Goal: Task Accomplishment & Management: Use online tool/utility

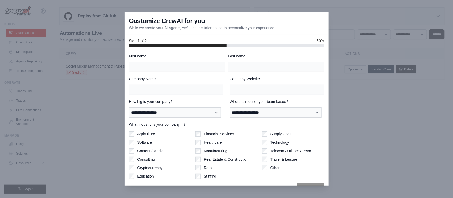
click at [346, 23] on div at bounding box center [226, 99] width 453 height 198
click at [183, 58] on label "First name" at bounding box center [177, 56] width 96 height 5
click at [183, 62] on input "First name" at bounding box center [177, 67] width 96 height 10
click at [182, 67] on input "First name" at bounding box center [177, 67] width 96 height 10
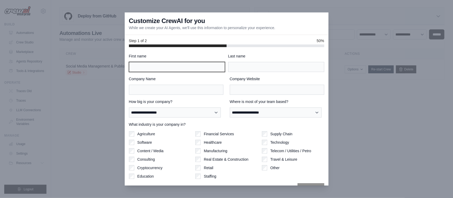
click at [197, 68] on input "First name" at bounding box center [177, 67] width 96 height 10
type input "**********"
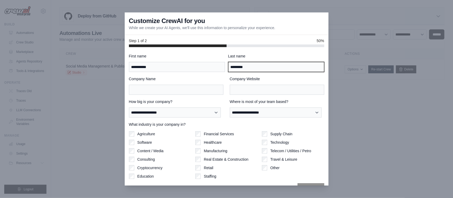
type input "*********"
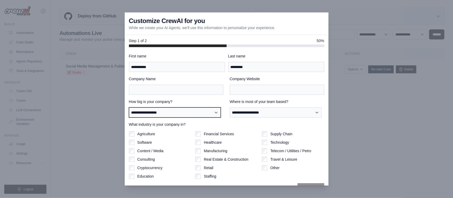
click at [199, 114] on select "**********" at bounding box center [175, 113] width 92 height 10
select select "**********"
click at [129, 108] on select "**********" at bounding box center [175, 113] width 92 height 10
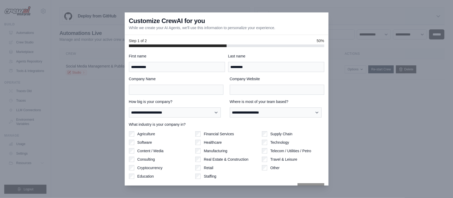
click at [283, 107] on div "**********" at bounding box center [277, 108] width 94 height 19
click at [182, 113] on select "**********" at bounding box center [175, 113] width 92 height 10
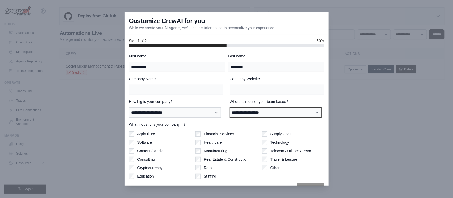
click at [276, 111] on select "**********" at bounding box center [276, 113] width 92 height 10
select select "**********"
click at [230, 108] on select "**********" at bounding box center [276, 113] width 92 height 10
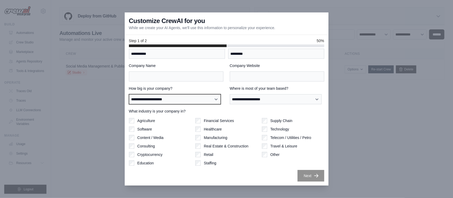
click at [172, 101] on select "**********" at bounding box center [175, 99] width 92 height 10
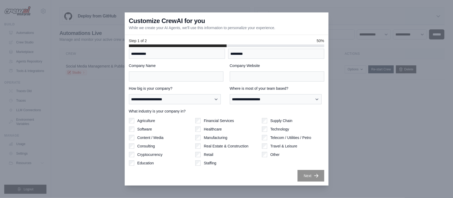
click at [274, 109] on label "What industry is your company in?" at bounding box center [226, 111] width 195 height 5
click at [144, 128] on label "Software" at bounding box center [144, 129] width 15 height 5
click at [145, 122] on label "Agriculture" at bounding box center [146, 120] width 18 height 5
click at [146, 164] on label "Education" at bounding box center [145, 163] width 16 height 5
click at [144, 137] on label "Content / Media" at bounding box center [150, 137] width 26 height 5
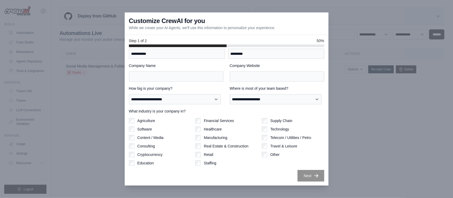
click at [215, 130] on label "Healthcare" at bounding box center [213, 129] width 18 height 5
click at [221, 139] on label "Manufacturing" at bounding box center [216, 137] width 24 height 5
click at [214, 128] on label "Healthcare" at bounding box center [213, 129] width 18 height 5
click at [212, 129] on label "Healthcare" at bounding box center [213, 129] width 18 height 5
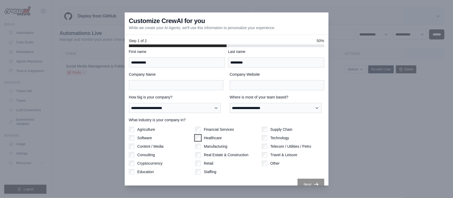
scroll to position [0, 0]
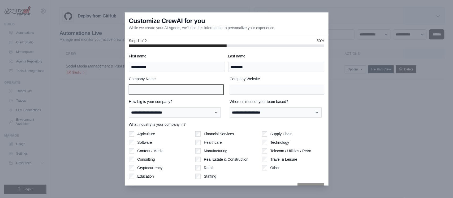
click at [211, 91] on input "Company Name" at bounding box center [176, 90] width 94 height 10
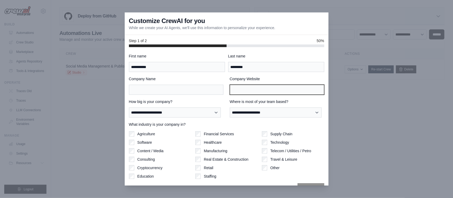
click at [258, 89] on input "Company Website" at bounding box center [277, 90] width 94 height 10
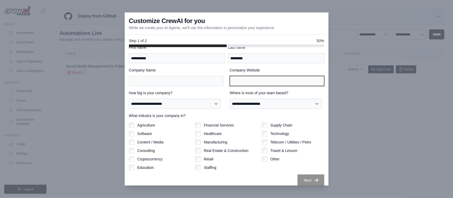
scroll to position [14, 0]
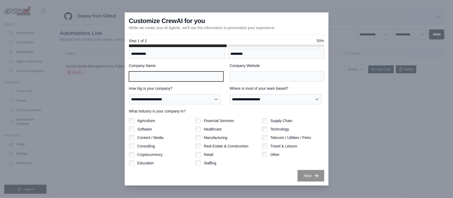
click at [172, 80] on input "Company Name" at bounding box center [176, 77] width 94 height 10
type input "********"
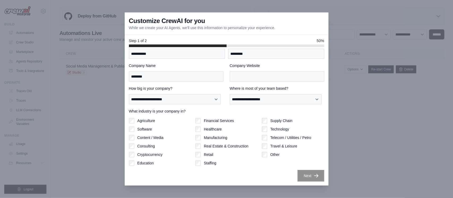
click at [270, 155] on label "Other" at bounding box center [274, 154] width 9 height 5
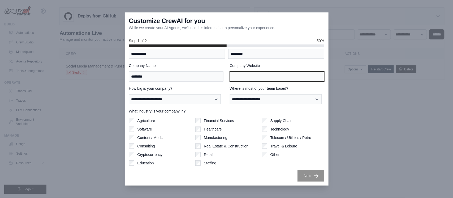
click at [254, 73] on input "Company Website" at bounding box center [277, 77] width 94 height 10
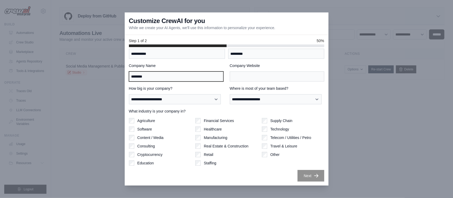
click at [144, 74] on input "********" at bounding box center [176, 77] width 94 height 10
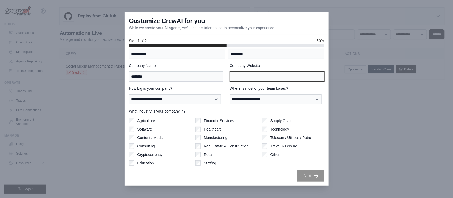
click at [256, 76] on input "Company Website" at bounding box center [277, 77] width 94 height 10
paste input "********"
drag, startPoint x: 252, startPoint y: 75, endPoint x: 201, endPoint y: 75, distance: 50.6
click at [201, 75] on div "Company Name ******** Company Website ********" at bounding box center [226, 72] width 195 height 19
type input "*"
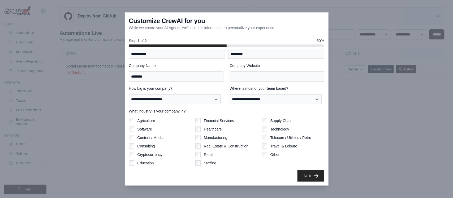
click at [274, 168] on div "**********" at bounding box center [226, 111] width 195 height 142
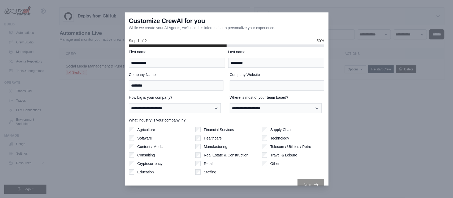
scroll to position [0, 0]
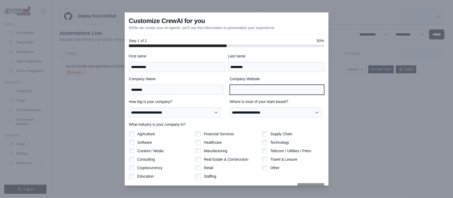
click at [284, 89] on input "Company Website" at bounding box center [277, 90] width 94 height 10
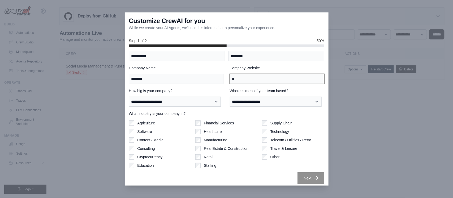
scroll to position [14, 0]
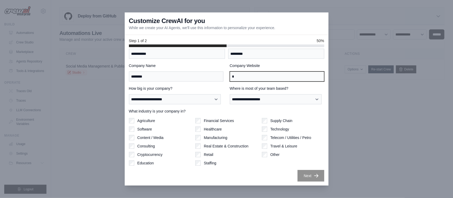
type input "*"
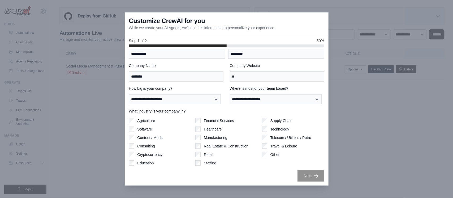
click at [263, 179] on div "Next" at bounding box center [226, 176] width 195 height 12
click at [297, 176] on button "Next" at bounding box center [310, 176] width 27 height 12
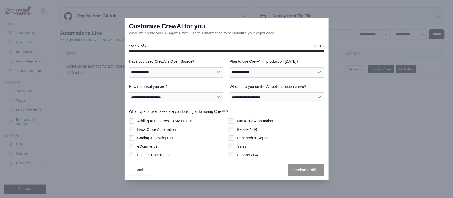
scroll to position [0, 0]
click at [176, 72] on select "**********" at bounding box center [176, 72] width 94 height 10
click at [129, 67] on select "**********" at bounding box center [176, 72] width 94 height 10
drag, startPoint x: 188, startPoint y: 76, endPoint x: 190, endPoint y: 73, distance: 3.6
click at [190, 73] on select "**********" at bounding box center [176, 72] width 94 height 10
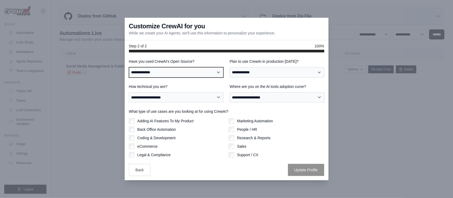
click at [129, 67] on select "**********" at bounding box center [176, 72] width 94 height 10
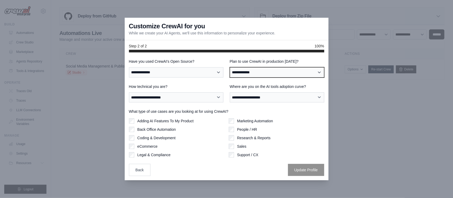
click at [260, 73] on select "**********" at bounding box center [277, 72] width 94 height 10
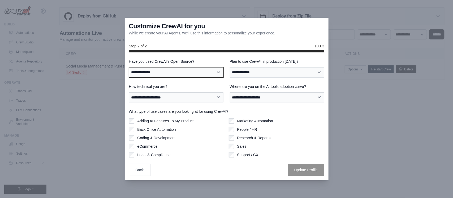
click at [184, 75] on select "**********" at bounding box center [176, 72] width 94 height 10
select select "**********"
click at [129, 67] on select "**********" at bounding box center [176, 72] width 94 height 10
click at [170, 87] on label "How technical you are?" at bounding box center [176, 86] width 94 height 5
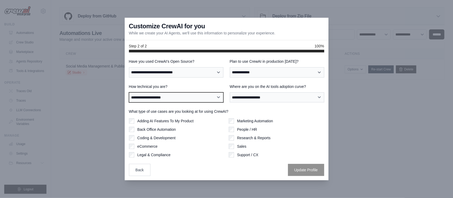
click at [170, 93] on select "**********" at bounding box center [176, 98] width 94 height 10
click at [167, 96] on select "**********" at bounding box center [176, 98] width 94 height 10
select select "**********"
click at [129, 93] on select "**********" at bounding box center [176, 98] width 94 height 10
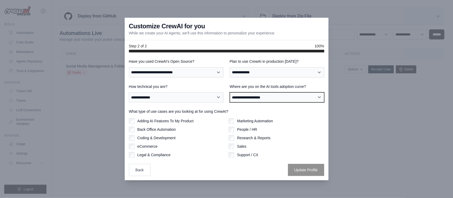
click at [265, 95] on select "**********" at bounding box center [277, 98] width 94 height 10
select select "**********"
click at [230, 93] on select "**********" at bounding box center [277, 98] width 94 height 10
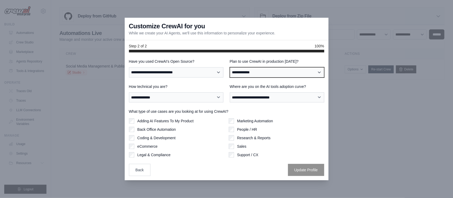
click at [270, 73] on select "**********" at bounding box center [277, 72] width 94 height 10
click at [230, 67] on select "**********" at bounding box center [277, 72] width 94 height 10
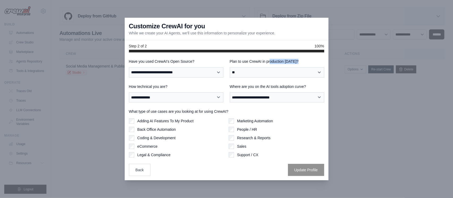
drag, startPoint x: 270, startPoint y: 60, endPoint x: 267, endPoint y: 70, distance: 9.9
click at [267, 70] on div "**********" at bounding box center [277, 68] width 94 height 19
click at [263, 71] on select "**********" at bounding box center [277, 72] width 94 height 10
select select "****"
click at [230, 67] on select "**********" at bounding box center [277, 72] width 94 height 10
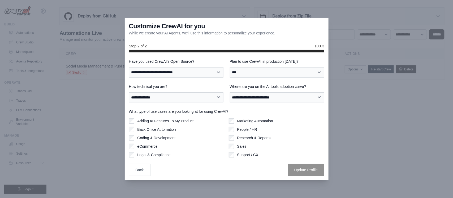
click at [142, 148] on label "eCommerce" at bounding box center [147, 146] width 20 height 5
click at [175, 141] on div "Adding AI Features To My Product Back Office Automation Coding & Development eC…" at bounding box center [176, 138] width 95 height 39
click at [172, 139] on label "Coding & Development" at bounding box center [156, 137] width 38 height 5
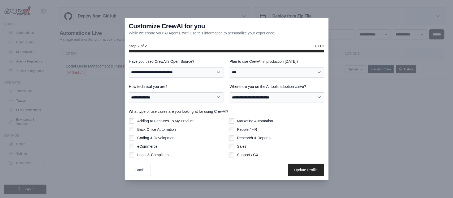
click at [270, 120] on label "Marketing Automation" at bounding box center [255, 121] width 36 height 5
click at [240, 137] on label "Research & Reports" at bounding box center [253, 137] width 33 height 5
click at [168, 130] on label "Back Office Automation" at bounding box center [156, 129] width 38 height 5
click at [178, 122] on label "Adding AI Features To My Product" at bounding box center [165, 121] width 56 height 5
click at [313, 173] on button "Update Profile" at bounding box center [306, 170] width 36 height 12
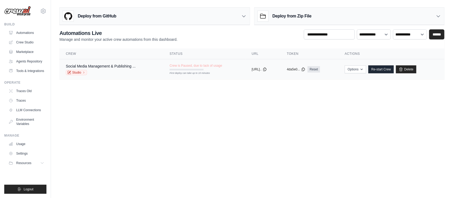
click at [121, 69] on div "Social Media Management & Publishing ... Studio" at bounding box center [101, 70] width 70 height 12
click at [415, 71] on link "Delete" at bounding box center [406, 69] width 20 height 8
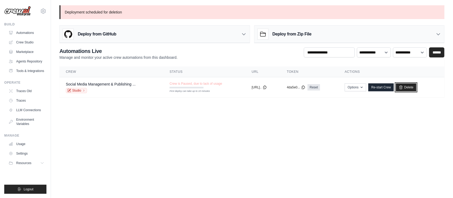
drag, startPoint x: 414, startPoint y: 87, endPoint x: 259, endPoint y: 27, distance: 165.6
click at [414, 87] on link "Delete" at bounding box center [406, 88] width 20 height 8
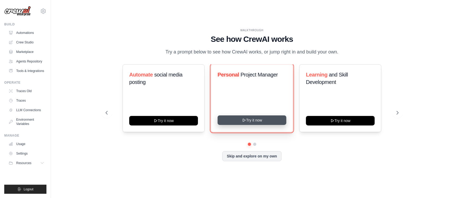
click at [260, 124] on button "Try it now" at bounding box center [251, 121] width 69 height 10
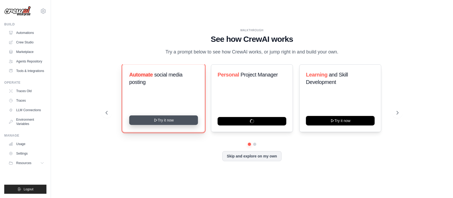
click at [164, 117] on button "Try it now" at bounding box center [163, 121] width 69 height 10
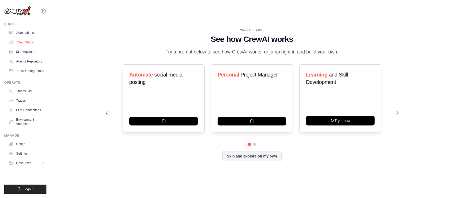
click at [31, 42] on link "Crew Studio" at bounding box center [27, 42] width 40 height 8
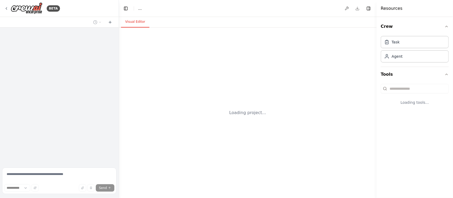
select select "****"
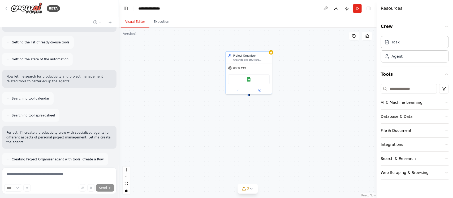
scroll to position [55, 0]
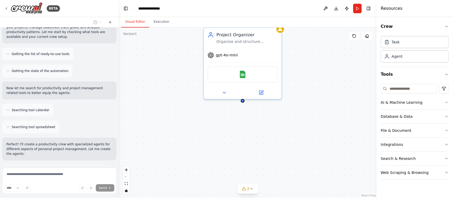
drag, startPoint x: 257, startPoint y: 109, endPoint x: 248, endPoint y: 132, distance: 23.9
click at [248, 132] on div "Project Organizer Organize and structure {user_name}'s personal projects by cre…" at bounding box center [247, 113] width 257 height 171
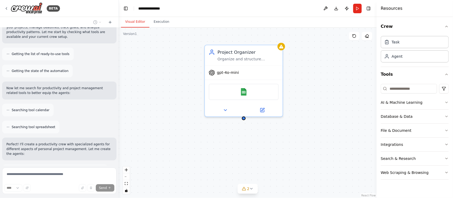
click at [249, 152] on div "Project Organizer Organize and structure {user_name}'s personal projects by cre…" at bounding box center [247, 113] width 257 height 171
drag, startPoint x: 264, startPoint y: 137, endPoint x: 265, endPoint y: 143, distance: 6.4
click at [265, 143] on div "Project Organizer Organize and structure {user_name}'s personal projects by cre…" at bounding box center [247, 113] width 257 height 171
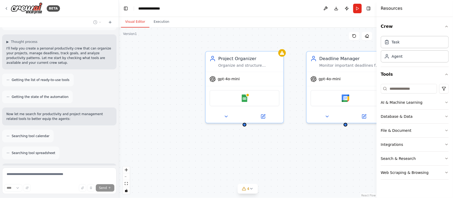
scroll to position [6, 0]
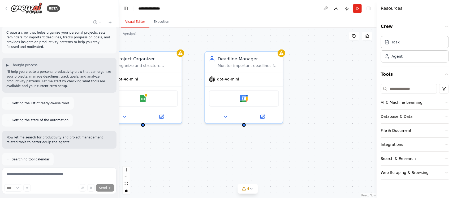
drag, startPoint x: 328, startPoint y: 170, endPoint x: 231, endPoint y: 170, distance: 97.6
click at [231, 170] on div "Project Organizer Organize and structure {user_name}'s personal projects by cre…" at bounding box center [247, 113] width 257 height 171
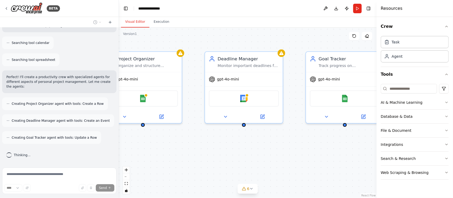
click at [216, 161] on div "Project Organizer Organize and structure {user_name}'s personal projects by cre…" at bounding box center [247, 113] width 257 height 171
click at [157, 18] on button "Execution" at bounding box center [161, 21] width 24 height 11
click at [138, 20] on button "Visual Editor" at bounding box center [135, 21] width 28 height 11
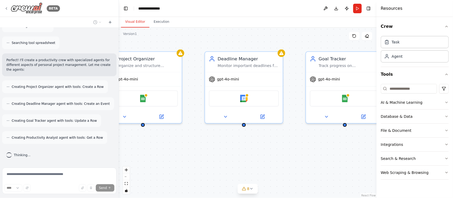
click at [5, 8] on icon at bounding box center [6, 8] width 4 height 4
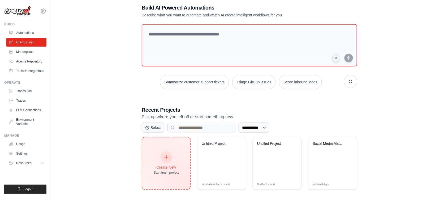
scroll to position [15, 0]
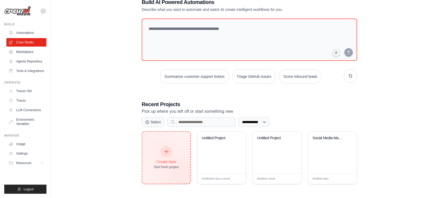
click at [154, 164] on div "Create New" at bounding box center [166, 161] width 25 height 5
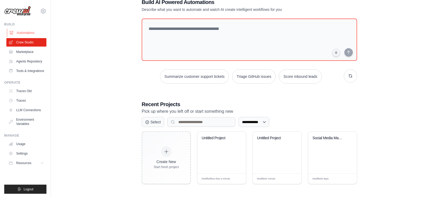
click at [28, 33] on link "Automations" at bounding box center [27, 33] width 40 height 8
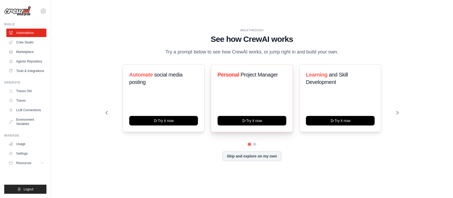
click at [258, 66] on div "Personal Project Manager Try it now" at bounding box center [252, 98] width 82 height 68
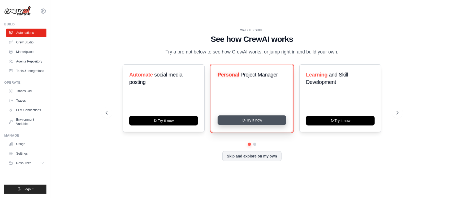
click at [267, 123] on button "Try it now" at bounding box center [251, 121] width 69 height 10
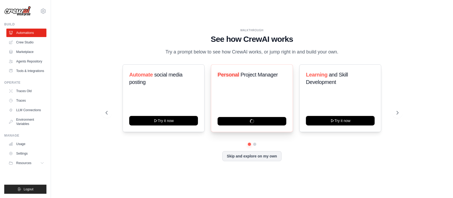
click at [263, 75] on span "Project Manager" at bounding box center [258, 75] width 37 height 6
click at [242, 160] on button "Skip and explore on my own" at bounding box center [251, 156] width 59 height 10
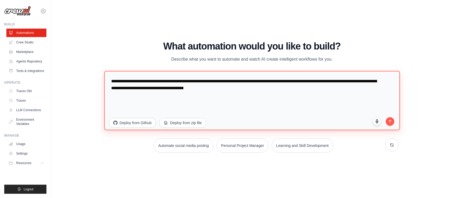
click at [207, 98] on textarea "**********" at bounding box center [252, 100] width 296 height 59
click at [278, 86] on textarea "**********" at bounding box center [252, 100] width 296 height 59
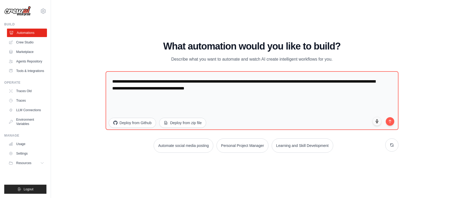
click at [32, 34] on link "Automations" at bounding box center [27, 33] width 40 height 8
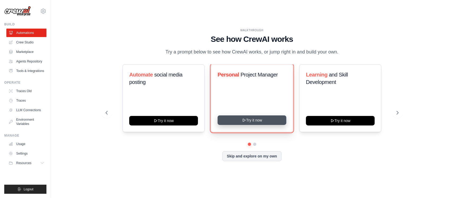
click at [250, 121] on button "Try it now" at bounding box center [251, 121] width 69 height 10
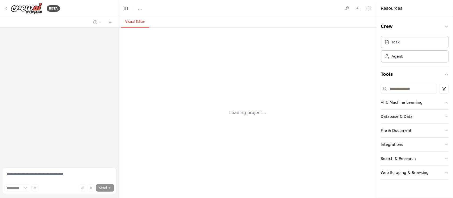
select select "****"
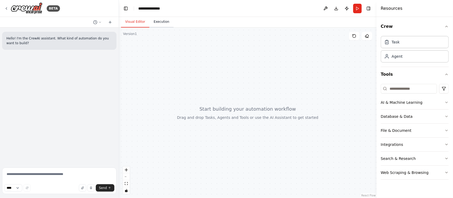
click at [162, 25] on button "Execution" at bounding box center [161, 21] width 24 height 11
click at [138, 23] on button "Visual Editor" at bounding box center [135, 21] width 28 height 11
click at [8, 9] on icon at bounding box center [6, 8] width 4 height 4
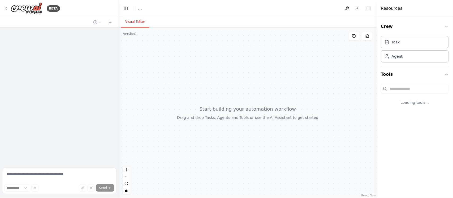
select select "****"
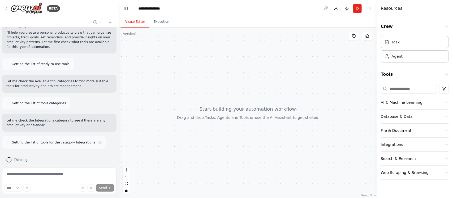
scroll to position [50, 0]
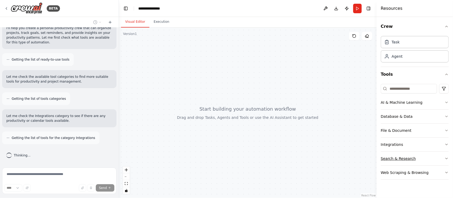
click at [444, 159] on icon "button" at bounding box center [446, 159] width 4 height 4
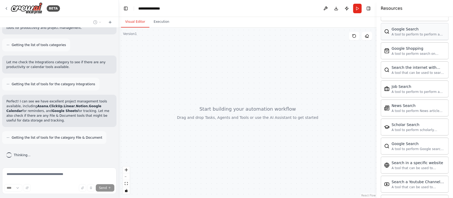
scroll to position [232, 0]
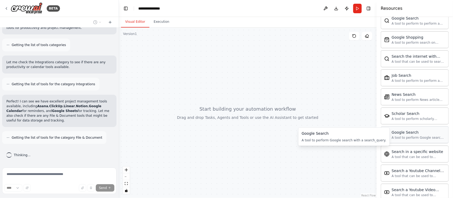
click at [415, 135] on div "Google Search" at bounding box center [418, 132] width 54 height 5
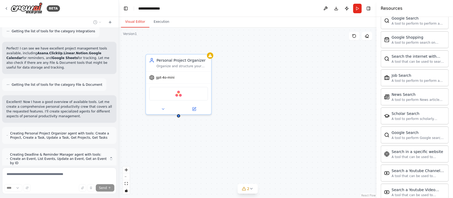
scroll to position [178, 0]
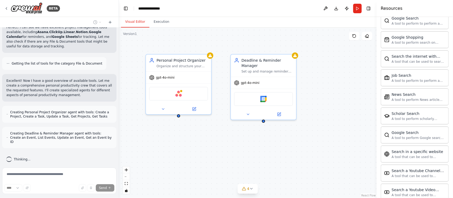
click at [266, 159] on div "Personal Project Organizer Organize and structure your personal projects by cre…" at bounding box center [247, 113] width 257 height 171
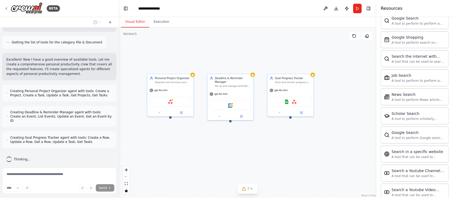
drag, startPoint x: 325, startPoint y: 152, endPoint x: 291, endPoint y: 142, distance: 35.8
click at [291, 142] on div "Personal Project Organizer Organize and structure your personal projects by cre…" at bounding box center [247, 113] width 257 height 171
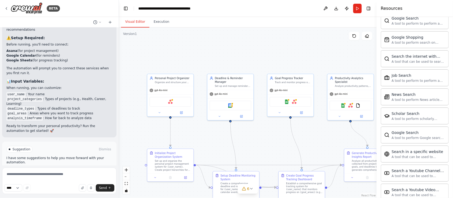
scroll to position [848, 0]
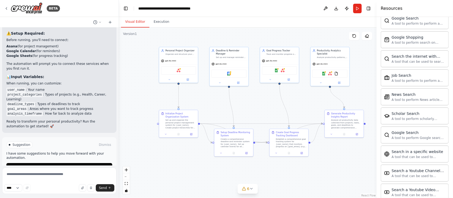
drag, startPoint x: 322, startPoint y: 144, endPoint x: 307, endPoint y: 109, distance: 37.9
click at [307, 109] on div ".deletable-edge-delete-btn { width: 20px; height: 20px; border: 0px solid #ffff…" at bounding box center [247, 113] width 257 height 171
click at [52, 119] on p "Ready to transform your personal productivity? Run the automation to get starte…" at bounding box center [59, 124] width 106 height 10
click at [356, 5] on button "Run" at bounding box center [357, 9] width 8 height 10
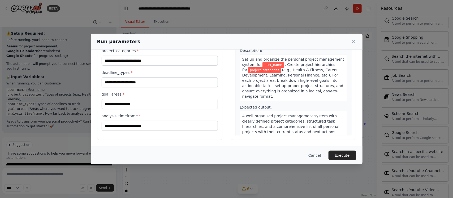
scroll to position [42, 0]
click at [189, 130] on input "analysis_timeframe *" at bounding box center [160, 126] width 116 height 10
click at [192, 126] on input "analysis_timeframe *" at bounding box center [160, 126] width 116 height 10
click at [343, 158] on button "Execute" at bounding box center [342, 156] width 28 height 10
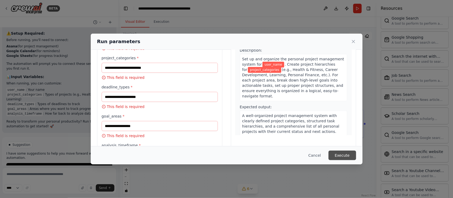
scroll to position [50, 0]
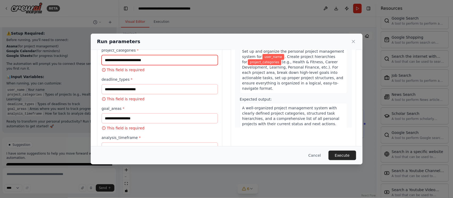
click at [163, 59] on input "project_categories *" at bounding box center [160, 60] width 116 height 10
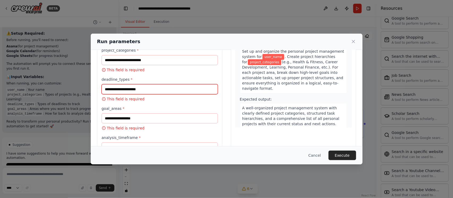
click at [130, 94] on input "deadline_types *" at bounding box center [160, 89] width 116 height 10
click at [149, 54] on div "project_categories * This field is required" at bounding box center [160, 60] width 116 height 25
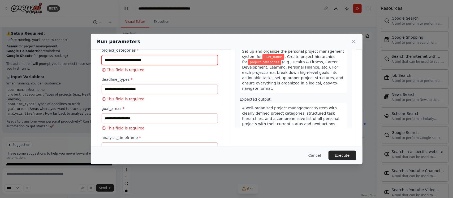
click at [146, 64] on input "project_categories *" at bounding box center [160, 60] width 116 height 10
click at [354, 42] on icon at bounding box center [353, 41] width 3 height 3
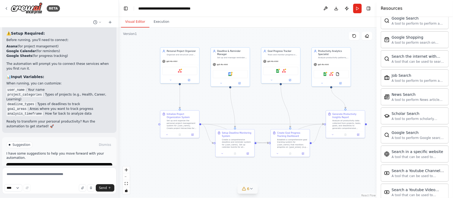
click at [249, 191] on button "6" at bounding box center [247, 189] width 20 height 10
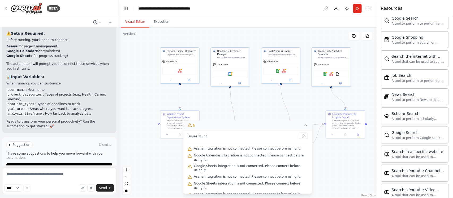
click at [303, 128] on icon at bounding box center [305, 125] width 4 height 4
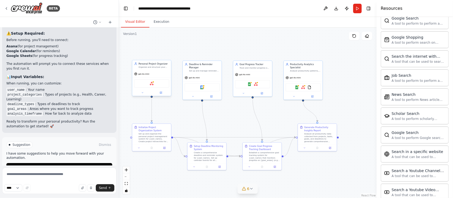
drag, startPoint x: 180, startPoint y: 84, endPoint x: 164, endPoint y: 98, distance: 20.7
click at [164, 98] on div ".deletable-edge-delete-btn { width: 20px; height: 20px; border: 0px solid #ffff…" at bounding box center [247, 113] width 257 height 171
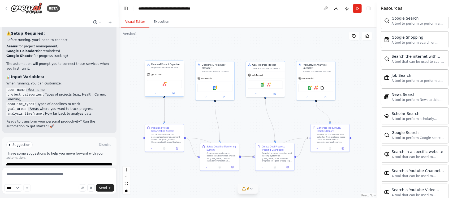
click at [164, 97] on div at bounding box center [164, 98] width 2 height 2
drag, startPoint x: 164, startPoint y: 97, endPoint x: 188, endPoint y: 119, distance: 31.7
click at [188, 119] on div ".deletable-edge-delete-btn { width: 20px; height: 20px; border: 0px solid #ffff…" at bounding box center [247, 113] width 257 height 171
drag, startPoint x: 164, startPoint y: 123, endPoint x: 187, endPoint y: 115, distance: 25.2
click at [187, 115] on div ".deletable-edge-delete-btn { width: 20px; height: 20px; border: 0px solid #ffff…" at bounding box center [247, 113] width 257 height 171
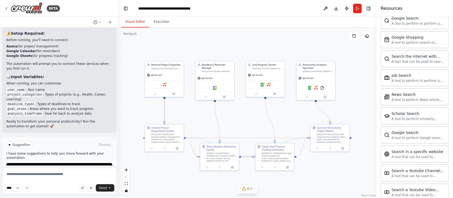
click at [164, 119] on icon "Edge from 11251f15-f98e-4562-86ef-6a162d1b6b25 to 9f0375d5-347a-4924-85cf-c7e09…" at bounding box center [164, 111] width 0 height 24
drag, startPoint x: 164, startPoint y: 116, endPoint x: 188, endPoint y: 117, distance: 24.4
click at [188, 117] on div ".deletable-edge-delete-btn { width: 20px; height: 20px; border: 0px solid #ffff…" at bounding box center [247, 113] width 257 height 171
click at [164, 109] on icon "Edge from 11251f15-f98e-4562-86ef-6a162d1b6b25 to 9f0375d5-347a-4924-85cf-c7e09…" at bounding box center [164, 111] width 0 height 24
click at [165, 109] on icon at bounding box center [164, 110] width 2 height 3
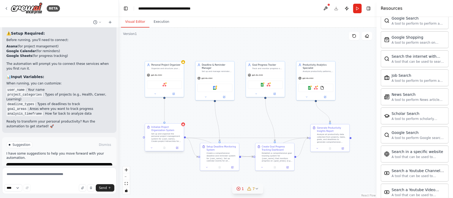
drag, startPoint x: 164, startPoint y: 97, endPoint x: 164, endPoint y: 124, distance: 26.5
click at [164, 124] on div "Personal Project Organizer Organize and structure your personal projects by cre…" at bounding box center [205, 96] width 153 height 102
click at [170, 172] on div ".deletable-edge-delete-btn { width: 20px; height: 20px; border: 0px solid #ffff…" at bounding box center [247, 113] width 257 height 171
click at [77, 163] on button "Run Automation" at bounding box center [59, 167] width 106 height 8
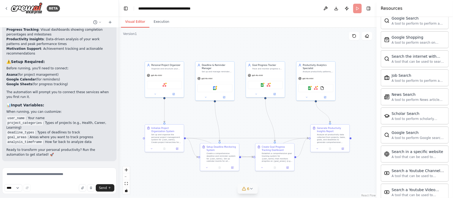
scroll to position [805, 0]
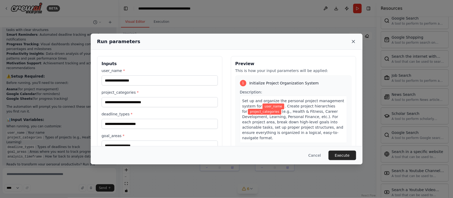
click at [356, 40] on icon at bounding box center [352, 41] width 5 height 5
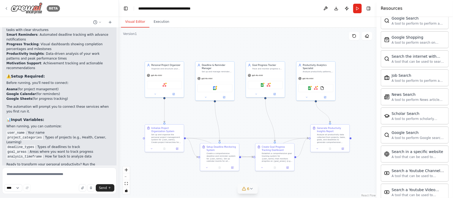
click at [4, 8] on icon at bounding box center [6, 8] width 4 height 4
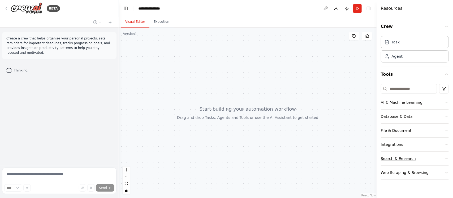
click at [410, 159] on div "Search & Research" at bounding box center [397, 158] width 35 height 5
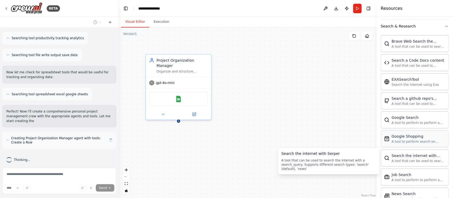
scroll to position [132, 0]
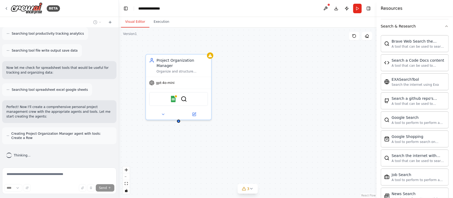
click at [244, 130] on div "Project Organization Manager Organize and structure personal projects by creati…" at bounding box center [247, 113] width 257 height 171
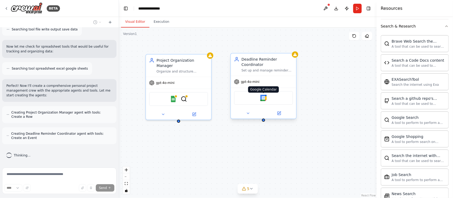
scroll to position [174, 0]
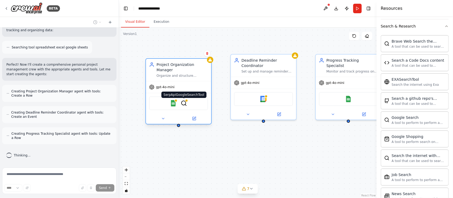
drag, startPoint x: 182, startPoint y: 95, endPoint x: 181, endPoint y: 100, distance: 5.4
click at [181, 100] on img at bounding box center [184, 103] width 6 height 6
click at [184, 100] on img at bounding box center [184, 103] width 6 height 6
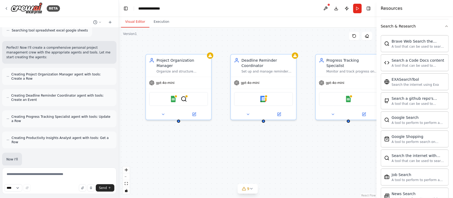
scroll to position [226, 0]
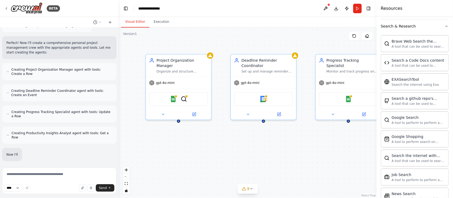
click at [319, 153] on div "Project Organization Manager Organize and structure personal projects by creati…" at bounding box center [247, 113] width 257 height 171
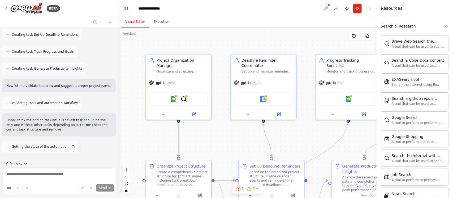
scroll to position [355, 0]
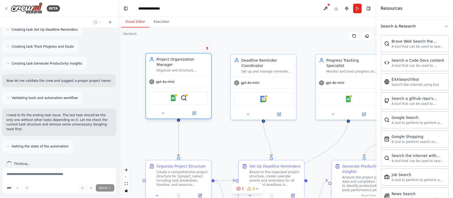
click at [198, 68] on div "Organize and structure personal projects by creating detailed project plans, br…" at bounding box center [181, 70] width 51 height 4
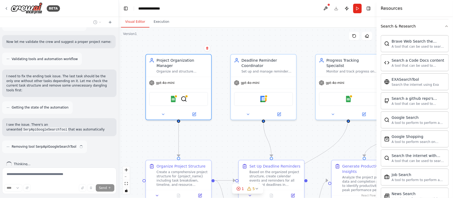
scroll to position [394, 0]
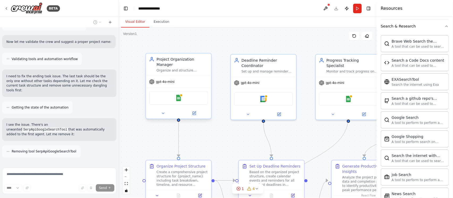
click at [166, 76] on div "gpt-4o-mini" at bounding box center [178, 82] width 65 height 12
click at [183, 68] on div "Organize and structure personal projects by creating detailed project plans, br…" at bounding box center [181, 70] width 51 height 4
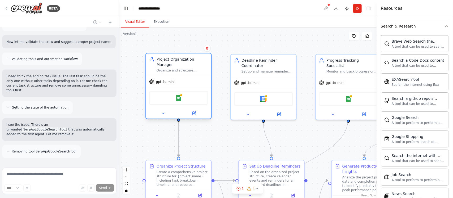
click at [183, 68] on div "Organize and structure personal projects by creating detailed project plans, br…" at bounding box center [181, 70] width 51 height 4
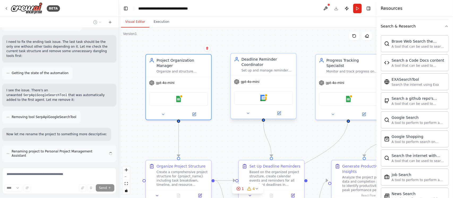
click at [256, 73] on div "Deadline Reminder Coordinator Set up and manage reminders for all important {de…" at bounding box center [263, 65] width 65 height 22
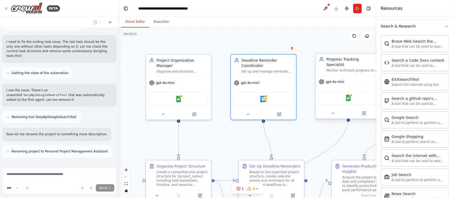
click at [330, 76] on div "gpt-4o-mini" at bounding box center [348, 82] width 65 height 12
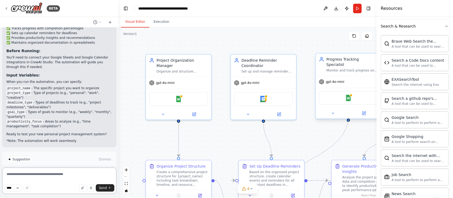
scroll to position [937, 0]
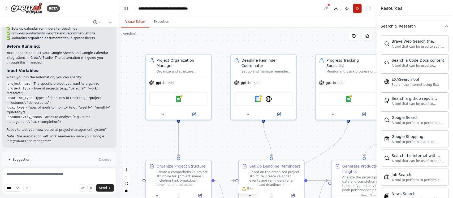
click at [359, 10] on button "Run" at bounding box center [357, 9] width 8 height 10
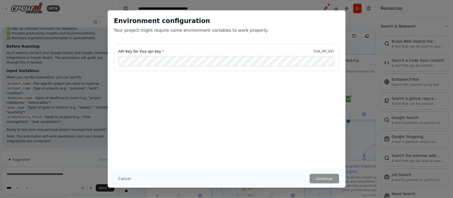
click at [351, 26] on div "Environment configuration Your project might require some environment variables…" at bounding box center [226, 99] width 453 height 198
click at [119, 178] on button "Cancel" at bounding box center [124, 179] width 21 height 10
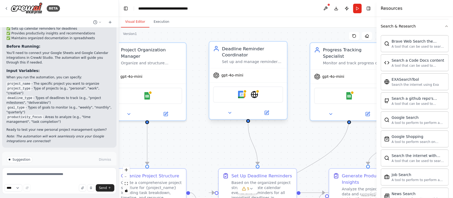
click at [240, 79] on div "gpt-4o-mini" at bounding box center [248, 76] width 78 height 14
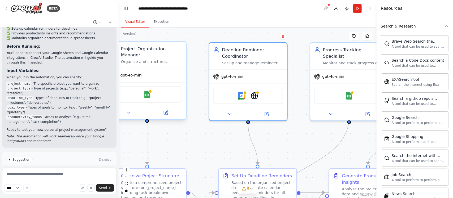
click at [148, 72] on div "gpt-4o-mini" at bounding box center [147, 76] width 78 height 14
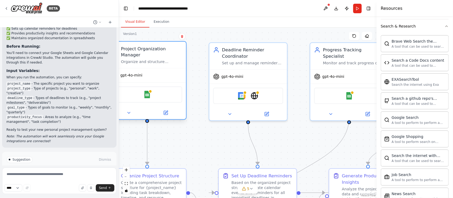
click at [131, 73] on span "gpt-4o-mini" at bounding box center [131, 75] width 22 height 5
click at [130, 73] on span "gpt-4o-mini" at bounding box center [131, 75] width 22 height 5
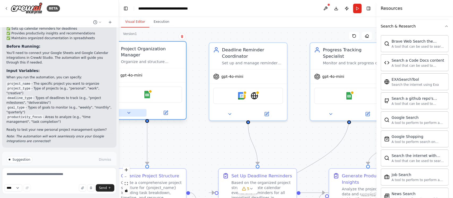
click at [129, 111] on icon at bounding box center [128, 113] width 5 height 5
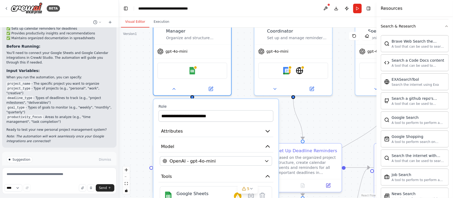
drag, startPoint x: 283, startPoint y: 143, endPoint x: 327, endPoint y: 117, distance: 51.6
click at [327, 117] on div ".deletable-edge-delete-btn { width: 20px; height: 20px; border: 0px solid #ffff…" at bounding box center [247, 113] width 257 height 171
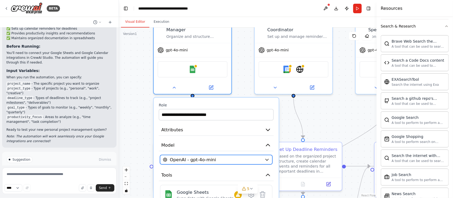
click at [199, 157] on span "OpenAI - gpt-4o-mini" at bounding box center [193, 160] width 46 height 6
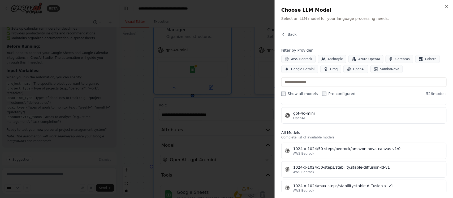
scroll to position [133, 0]
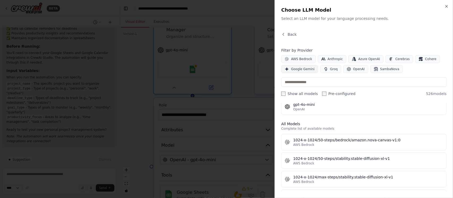
click at [302, 70] on span "Google Gemini" at bounding box center [303, 69] width 24 height 4
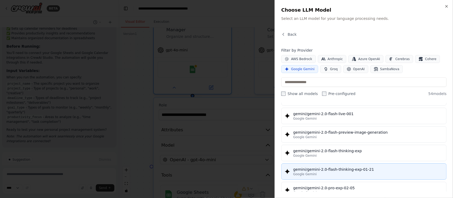
scroll to position [431, 0]
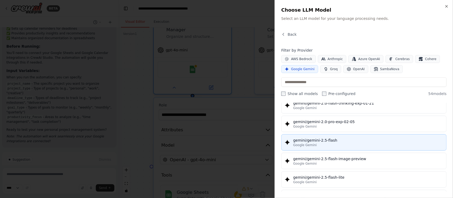
click at [363, 147] on div "Google Gemini" at bounding box center [368, 145] width 150 height 4
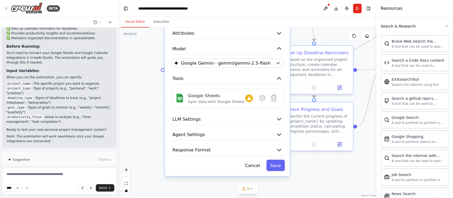
drag, startPoint x: 334, startPoint y: 123, endPoint x: 353, endPoint y: 23, distance: 101.8
click at [353, 23] on div "Visual Editor Execution Version 1 Show Tools Hide Agents .deletable-edge-delete…" at bounding box center [247, 107] width 257 height 181
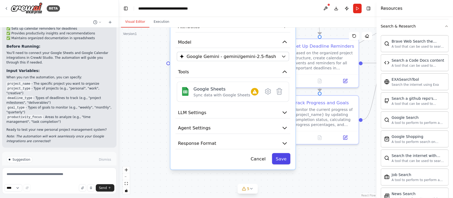
click at [284, 157] on button "Save" at bounding box center [281, 158] width 18 height 11
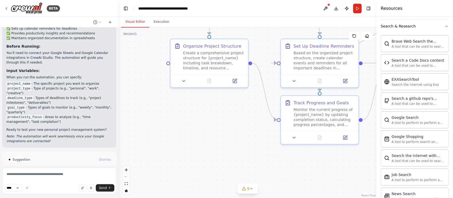
drag, startPoint x: 345, startPoint y: 168, endPoint x: 316, endPoint y: 207, distance: 48.4
click at [316, 198] on html "BETA Create a crew that helps organize your personal projects, sets reminders f…" at bounding box center [226, 99] width 453 height 198
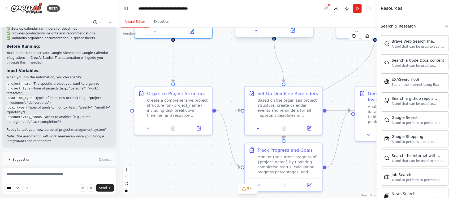
click at [305, 34] on button at bounding box center [293, 31] width 36 height 8
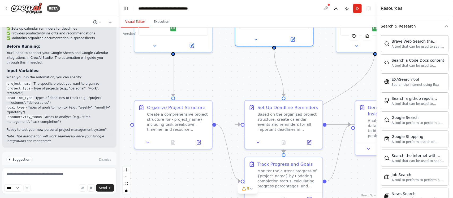
drag, startPoint x: 325, startPoint y: 68, endPoint x: 319, endPoint y: 123, distance: 55.2
click at [319, 123] on div ".deletable-edge-delete-btn { width: 20px; height: 20px; border: 0px solid #ffff…" at bounding box center [247, 113] width 257 height 171
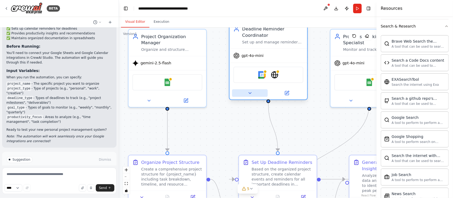
click at [244, 91] on button at bounding box center [250, 93] width 36 height 8
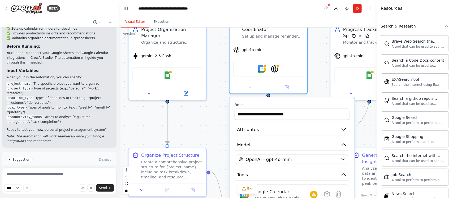
drag, startPoint x: 206, startPoint y: 129, endPoint x: 211, endPoint y: 108, distance: 21.3
click at [207, 109] on div ".deletable-edge-delete-btn { width: 20px; height: 20px; border: 0px solid #ffff…" at bounding box center [247, 113] width 257 height 171
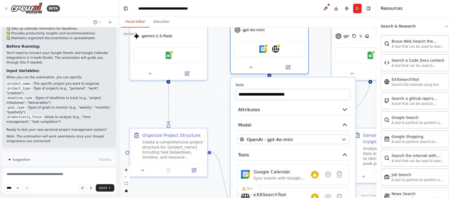
click at [266, 144] on div "**********" at bounding box center [292, 177] width 125 height 198
click at [268, 140] on span "OpenAI - gpt-4o-mini" at bounding box center [270, 140] width 46 height 6
click at [264, 139] on span "OpenAI - gpt-4o-mini" at bounding box center [270, 140] width 46 height 6
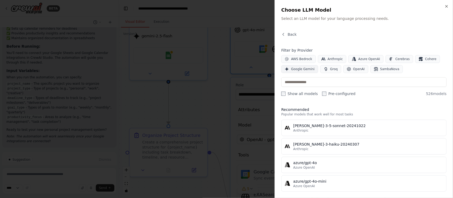
click at [297, 71] on span "Google Gemini" at bounding box center [303, 69] width 24 height 4
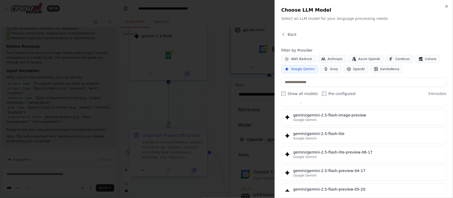
scroll to position [464, 0]
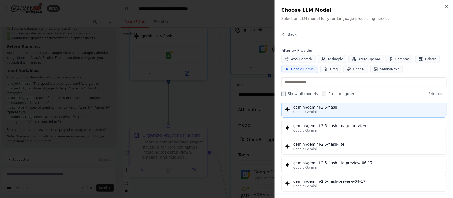
click at [349, 105] on button "gemini/gemini-2.5-flash Google Gemini" at bounding box center [363, 109] width 165 height 16
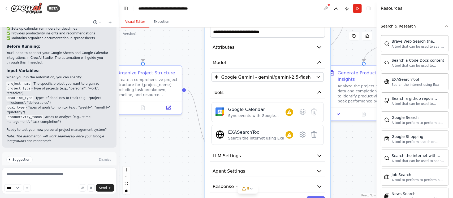
drag, startPoint x: 198, startPoint y: 93, endPoint x: 180, endPoint y: 43, distance: 52.9
click at [180, 43] on div ".deletable-edge-delete-btn { width: 20px; height: 20px; border: 0px solid #ffff…" at bounding box center [247, 113] width 257 height 171
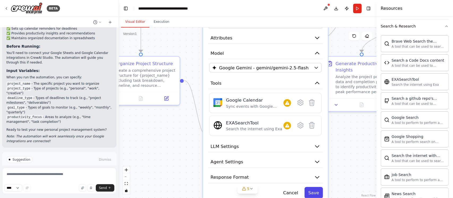
click at [317, 196] on button "Save" at bounding box center [313, 192] width 18 height 11
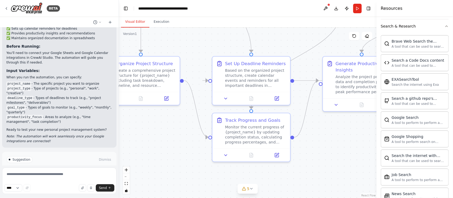
drag, startPoint x: 371, startPoint y: 118, endPoint x: 327, endPoint y: 192, distance: 86.6
click at [327, 192] on div ".deletable-edge-delete-btn { width: 20px; height: 20px; border: 0px solid #ffff…" at bounding box center [247, 113] width 257 height 171
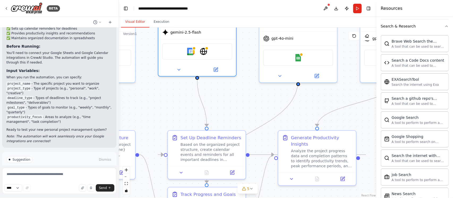
drag, startPoint x: 332, startPoint y: 102, endPoint x: 304, endPoint y: 141, distance: 48.5
click at [304, 141] on div ".deletable-edge-delete-btn { width: 20px; height: 20px; border: 0px solid #ffff…" at bounding box center [247, 113] width 257 height 171
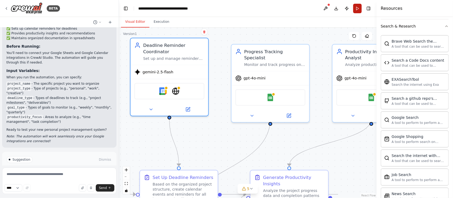
click at [359, 6] on button "Run" at bounding box center [357, 9] width 8 height 10
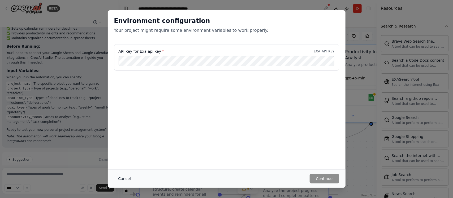
click at [124, 178] on button "Cancel" at bounding box center [124, 179] width 21 height 10
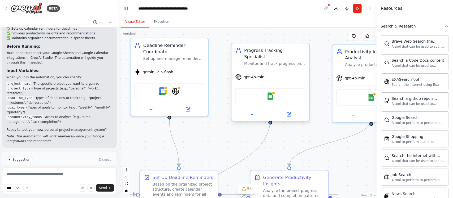
click at [284, 70] on div "gpt-4o-mini" at bounding box center [270, 77] width 78 height 14
click at [251, 111] on button at bounding box center [252, 115] width 36 height 8
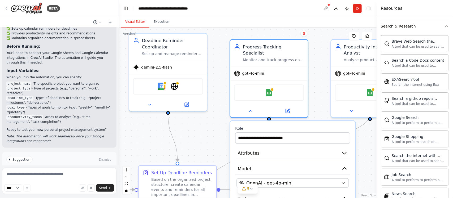
drag, startPoint x: 214, startPoint y: 150, endPoint x: 183, endPoint y: 103, distance: 56.0
click at [183, 103] on div ".deletable-edge-delete-btn { width: 20px; height: 20px; border: 0px solid #ffff…" at bounding box center [247, 113] width 257 height 171
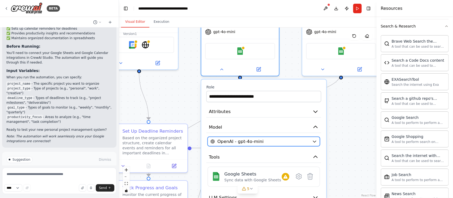
click at [255, 139] on span "OpenAI - gpt-4o-mini" at bounding box center [240, 142] width 46 height 6
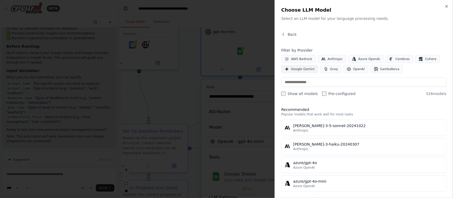
click at [301, 71] on span "Google Gemini" at bounding box center [303, 69] width 24 height 4
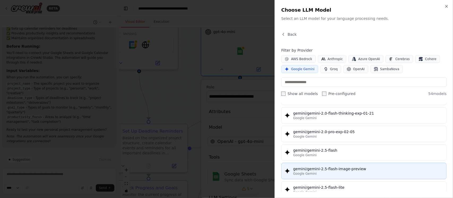
scroll to position [431, 0]
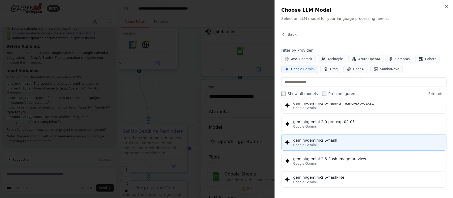
click at [344, 147] on div "Google Gemini" at bounding box center [368, 145] width 150 height 4
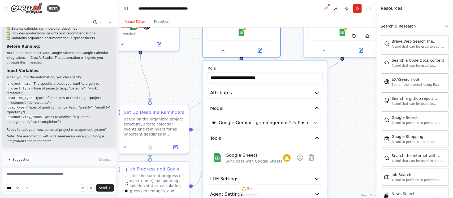
drag, startPoint x: 338, startPoint y: 159, endPoint x: 338, endPoint y: 100, distance: 58.9
click at [338, 100] on div ".deletable-edge-delete-btn { width: 20px; height: 20px; border: 0px solid #ffff…" at bounding box center [247, 113] width 257 height 171
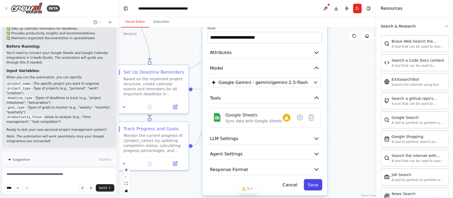
click at [318, 180] on button "Save" at bounding box center [313, 184] width 18 height 11
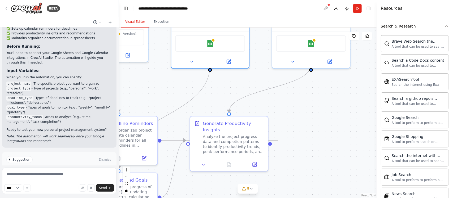
drag, startPoint x: 357, startPoint y: 93, endPoint x: 299, endPoint y: 178, distance: 103.0
click at [300, 178] on div ".deletable-edge-delete-btn { width: 20px; height: 20px; border: 0px solid #ffff…" at bounding box center [247, 113] width 257 height 171
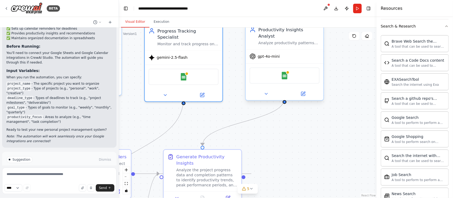
click at [295, 51] on div "gpt-4o-mini" at bounding box center [285, 57] width 78 height 14
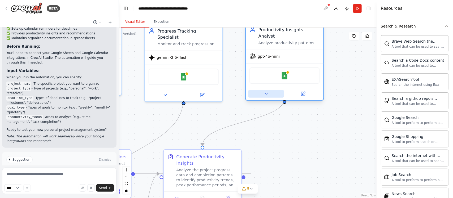
click at [262, 90] on button at bounding box center [266, 94] width 36 height 8
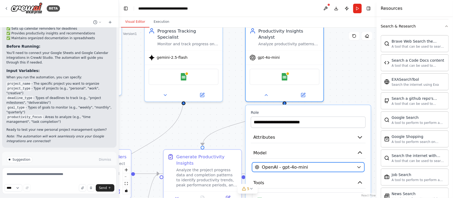
click at [281, 164] on span "OpenAI - gpt-4o-mini" at bounding box center [285, 167] width 46 height 6
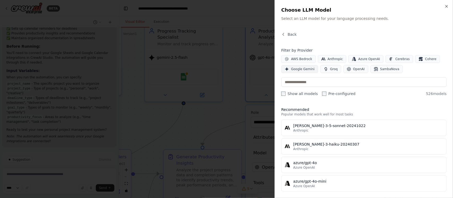
click at [297, 68] on span "Google Gemini" at bounding box center [303, 69] width 24 height 4
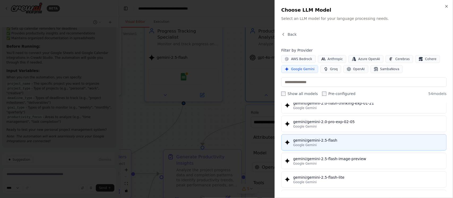
click at [370, 147] on div "Google Gemini" at bounding box center [368, 145] width 150 height 4
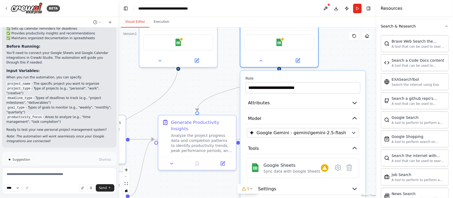
drag, startPoint x: 218, startPoint y: 118, endPoint x: 206, endPoint y: 72, distance: 47.5
click at [206, 72] on div ".deletable-edge-delete-btn { width: 20px; height: 20px; border: 0px solid #ffff…" at bounding box center [247, 113] width 257 height 171
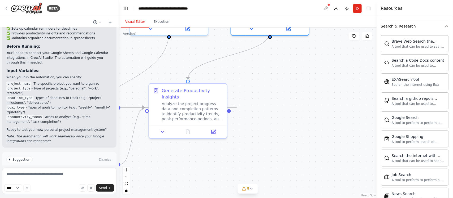
drag, startPoint x: 324, startPoint y: 81, endPoint x: 285, endPoint y: 145, distance: 75.3
click at [288, 151] on div ".deletable-edge-delete-btn { width: 20px; height: 20px; border: 0px solid #ffff…" at bounding box center [247, 113] width 257 height 171
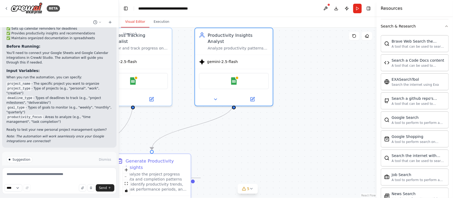
click at [354, 8] on button "Run" at bounding box center [357, 9] width 8 height 10
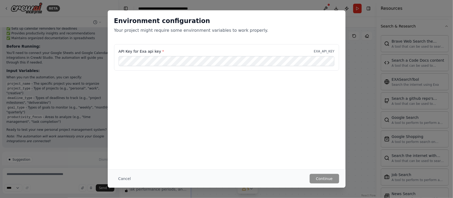
click at [205, 76] on div "API Key for Exa api key * EXA_API_KEY" at bounding box center [227, 60] width 238 height 33
click at [328, 178] on button "Continue" at bounding box center [323, 179] width 29 height 10
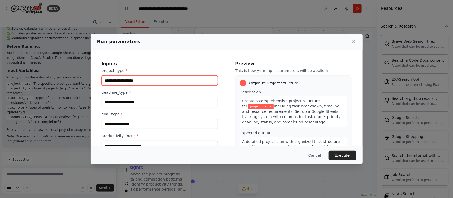
click at [139, 83] on input "project_type *" at bounding box center [160, 81] width 116 height 10
type input "*"
type input "**"
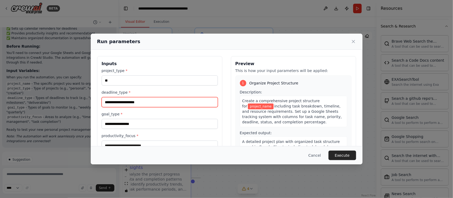
click at [155, 107] on input "deadline_type *" at bounding box center [160, 102] width 116 height 10
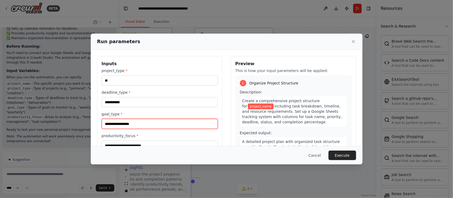
click at [155, 128] on input "goal_type *" at bounding box center [160, 124] width 116 height 10
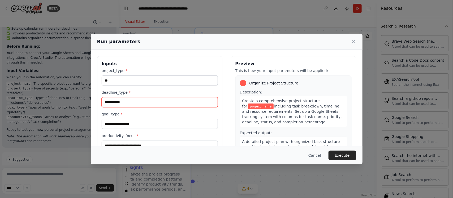
drag, startPoint x: 149, startPoint y: 101, endPoint x: -3, endPoint y: 100, distance: 152.7
click at [0, 100] on html "BETA Create a crew that helps organize your personal projects, sets reminders f…" at bounding box center [226, 99] width 453 height 198
type input "**********"
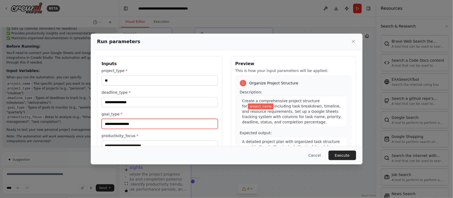
click at [137, 121] on input "goal_type *" at bounding box center [160, 124] width 116 height 10
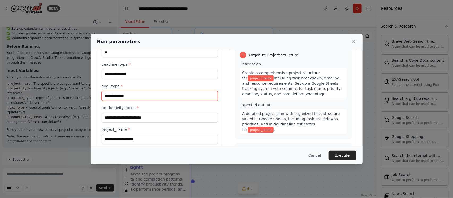
scroll to position [42, 0]
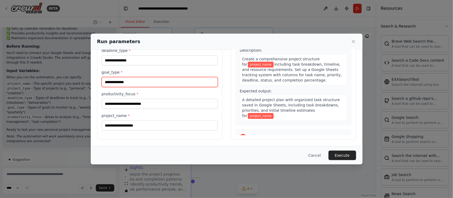
type input "**********"
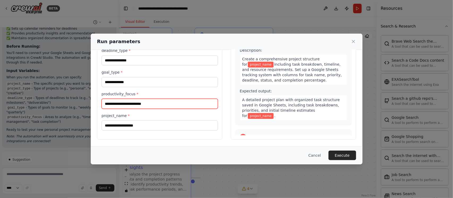
click at [159, 108] on input "productivity_focus *" at bounding box center [160, 104] width 116 height 10
type input "**********"
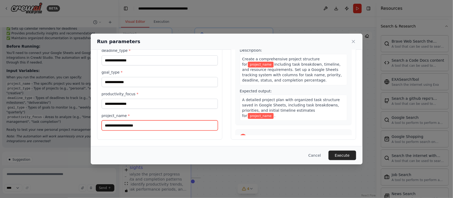
click at [152, 131] on input "project_name *" at bounding box center [160, 126] width 116 height 10
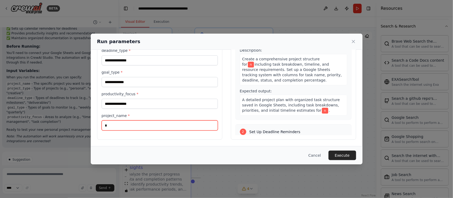
type input "**"
drag, startPoint x: 113, startPoint y: 128, endPoint x: 8, endPoint y: 120, distance: 105.0
click at [55, 125] on div "**********" at bounding box center [226, 99] width 453 height 198
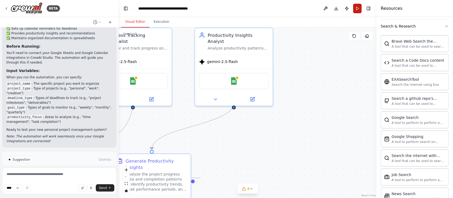
click at [357, 4] on button "Run" at bounding box center [357, 9] width 8 height 10
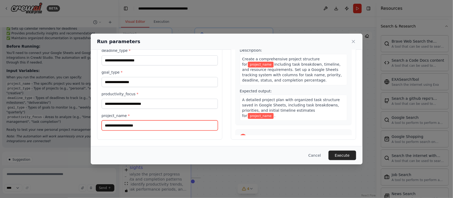
click at [132, 131] on input "project_name *" at bounding box center [160, 126] width 116 height 10
type input "**"
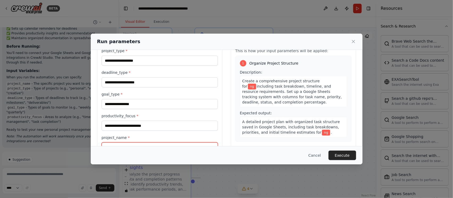
scroll to position [0, 0]
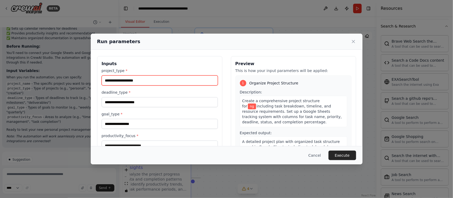
click at [135, 83] on input "project_type *" at bounding box center [160, 81] width 116 height 10
type input "*******"
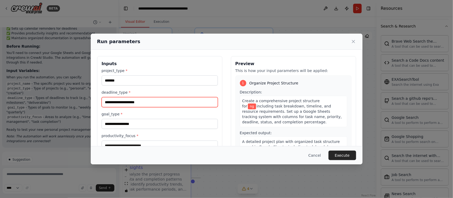
click at [123, 105] on input "deadline_type *" at bounding box center [160, 102] width 116 height 10
type input "**********"
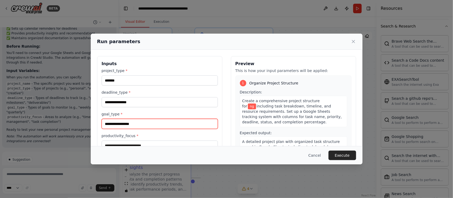
click at [121, 122] on input "goal_type *" at bounding box center [160, 124] width 116 height 10
type input "**********"
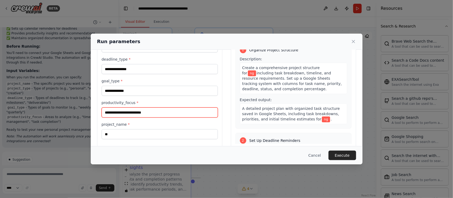
click at [143, 114] on input "productivity_focus *" at bounding box center [160, 113] width 116 height 10
type input "**********"
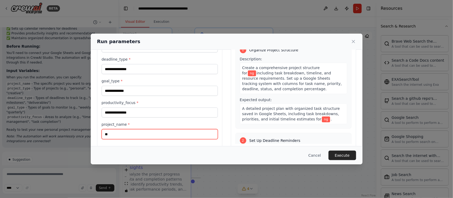
drag, startPoint x: 117, startPoint y: 135, endPoint x: 83, endPoint y: 136, distance: 34.5
click at [83, 136] on div "**********" at bounding box center [226, 99] width 453 height 198
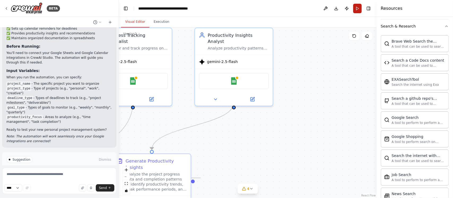
click at [361, 7] on button "Run" at bounding box center [357, 9] width 8 height 10
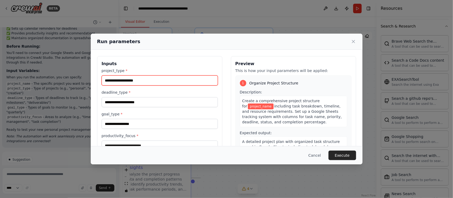
click at [168, 81] on input "project_type *" at bounding box center [160, 81] width 116 height 10
type input "*******"
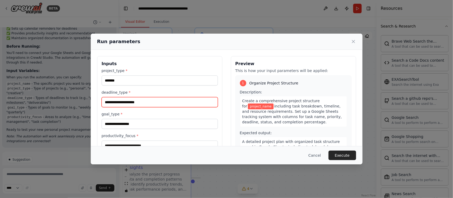
drag, startPoint x: 165, startPoint y: 86, endPoint x: 143, endPoint y: 100, distance: 26.3
click at [143, 100] on input "deadline_type *" at bounding box center [160, 102] width 116 height 10
type input "**********"
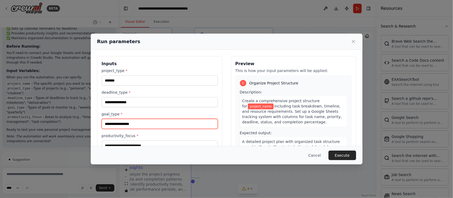
click at [154, 123] on input "goal_type *" at bounding box center [160, 124] width 116 height 10
type input "**********"
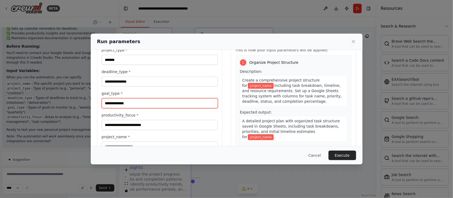
scroll to position [42, 0]
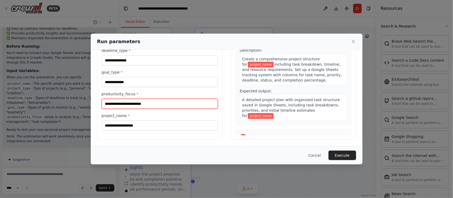
click at [150, 106] on input "productivity_focus *" at bounding box center [160, 104] width 116 height 10
type input "**********"
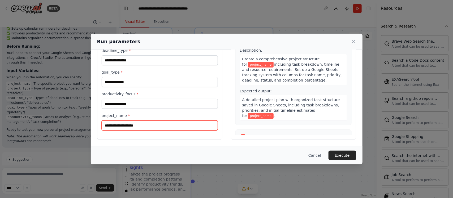
click at [147, 125] on input "project_name *" at bounding box center [160, 126] width 116 height 10
type input "********"
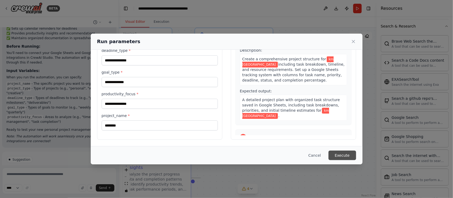
click at [341, 156] on button "Execute" at bounding box center [342, 156] width 28 height 10
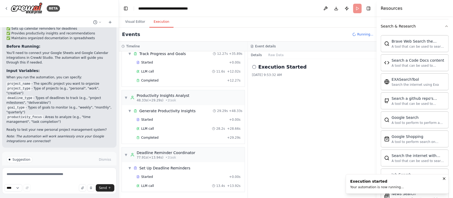
scroll to position [89, 0]
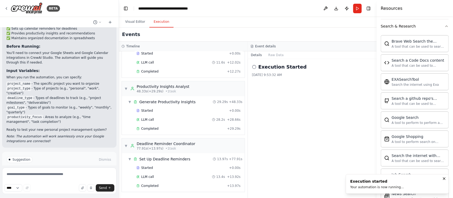
click at [274, 70] on h2 "Execution Started" at bounding box center [282, 66] width 48 height 7
click at [35, 178] on textarea at bounding box center [59, 181] width 114 height 27
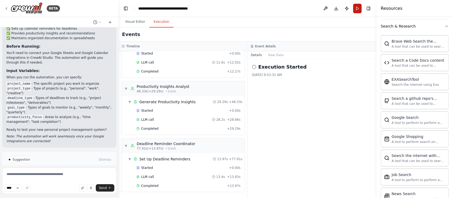
click at [358, 7] on button "Run" at bounding box center [357, 9] width 8 height 10
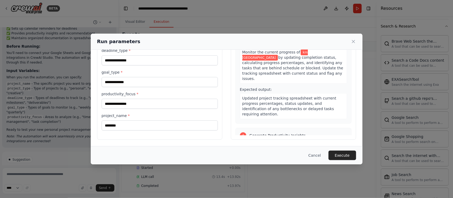
scroll to position [269, 0]
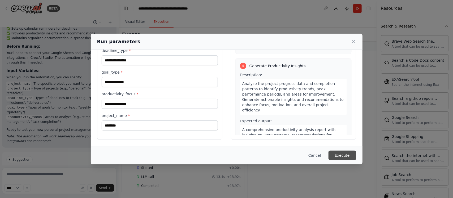
click at [342, 157] on button "Execute" at bounding box center [342, 156] width 28 height 10
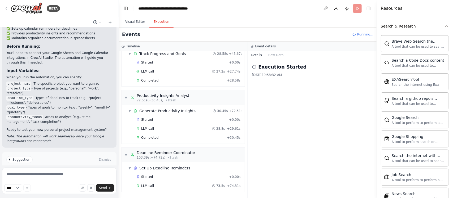
scroll to position [89, 0]
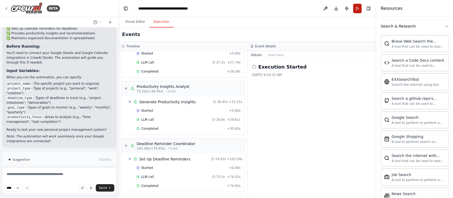
click at [359, 10] on button "Run" at bounding box center [357, 9] width 8 height 10
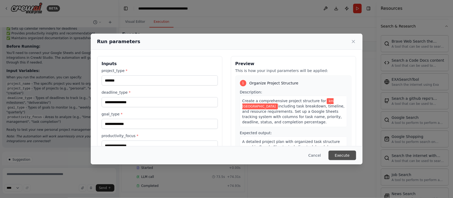
click at [348, 156] on button "Execute" at bounding box center [342, 156] width 28 height 10
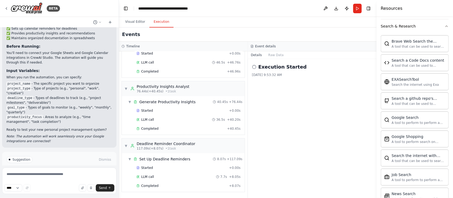
click at [73, 178] on button "Improve automation" at bounding box center [59, 182] width 106 height 8
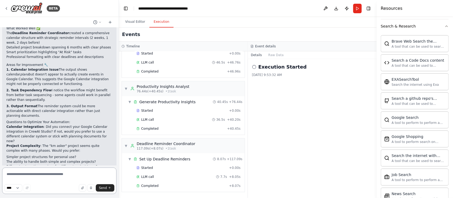
scroll to position [1095, 0]
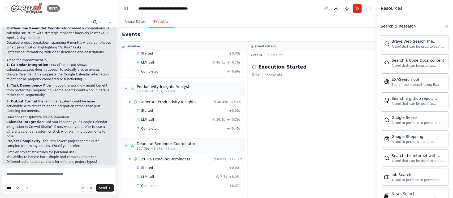
click at [24, 6] on img at bounding box center [27, 8] width 32 height 12
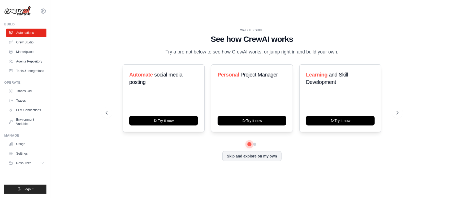
click at [250, 144] on button at bounding box center [249, 145] width 4 height 4
click at [255, 144] on button at bounding box center [254, 144] width 4 height 4
click at [248, 144] on button at bounding box center [249, 145] width 4 height 4
click at [29, 43] on link "Crew Studio" at bounding box center [27, 42] width 40 height 8
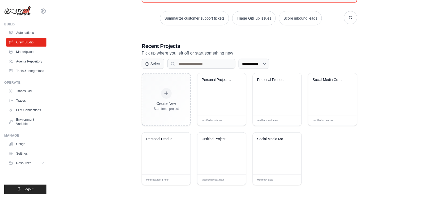
scroll to position [75, 0]
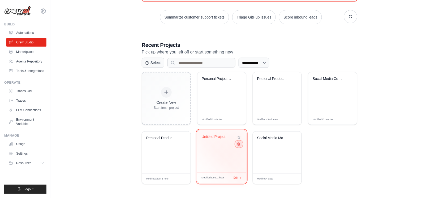
click at [239, 146] on icon at bounding box center [238, 144] width 3 height 3
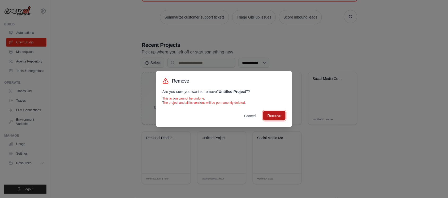
click at [274, 112] on button "Remove" at bounding box center [274, 116] width 22 height 10
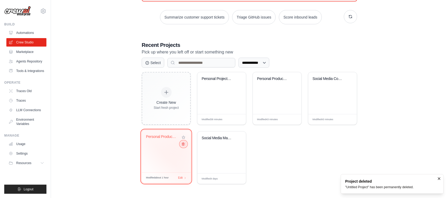
click at [181, 147] on button at bounding box center [183, 144] width 6 height 6
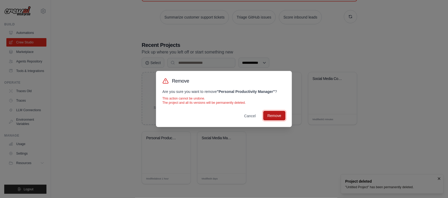
click at [271, 117] on button "Remove" at bounding box center [274, 116] width 22 height 10
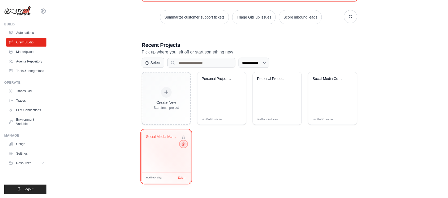
click at [182, 147] on button at bounding box center [183, 144] width 6 height 6
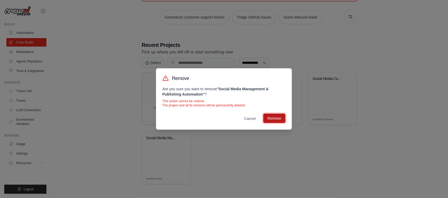
click at [271, 117] on button "Remove" at bounding box center [274, 119] width 22 height 10
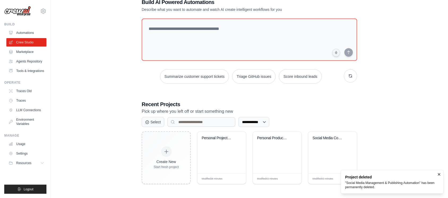
scroll to position [15, 0]
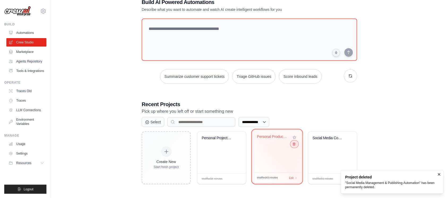
click at [295, 145] on icon at bounding box center [293, 144] width 3 height 3
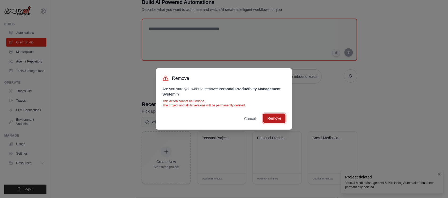
click at [272, 119] on button "Remove" at bounding box center [274, 119] width 22 height 10
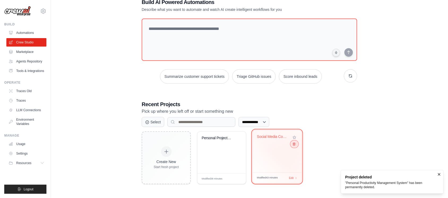
click at [296, 146] on button at bounding box center [294, 144] width 6 height 6
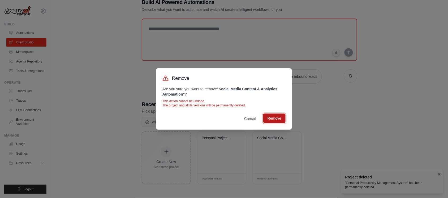
click at [278, 118] on button "Remove" at bounding box center [274, 119] width 22 height 10
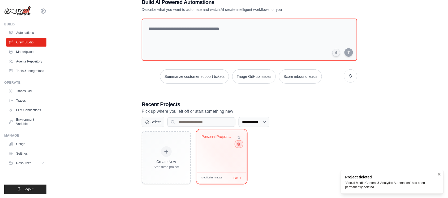
click at [239, 145] on icon at bounding box center [238, 144] width 3 height 3
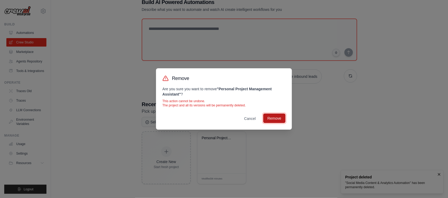
click at [272, 115] on button "Remove" at bounding box center [274, 119] width 22 height 10
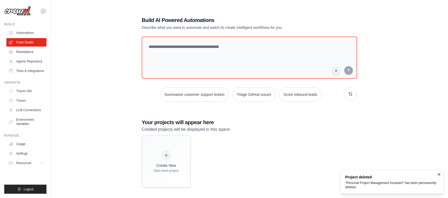
scroll to position [0, 0]
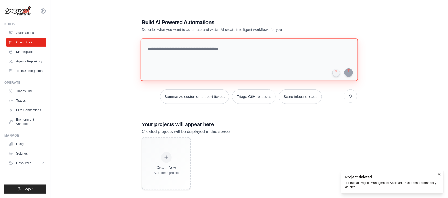
click at [230, 62] on textarea at bounding box center [249, 59] width 217 height 43
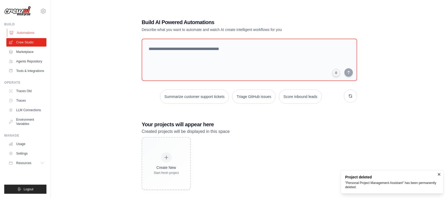
click at [22, 33] on link "Automations" at bounding box center [27, 33] width 40 height 8
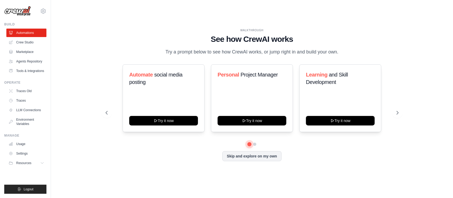
click at [250, 143] on button at bounding box center [249, 145] width 4 height 4
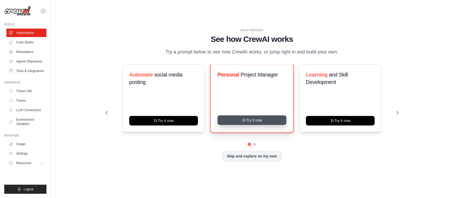
click at [255, 117] on button "Try it now" at bounding box center [251, 121] width 69 height 10
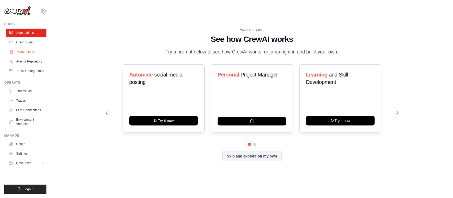
click at [27, 51] on link "Marketplace" at bounding box center [27, 52] width 40 height 8
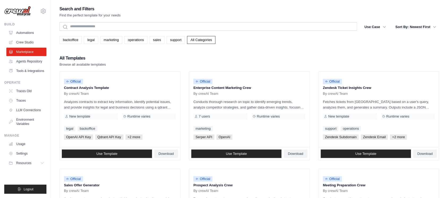
click at [29, 43] on link "Crew Studio" at bounding box center [26, 42] width 40 height 8
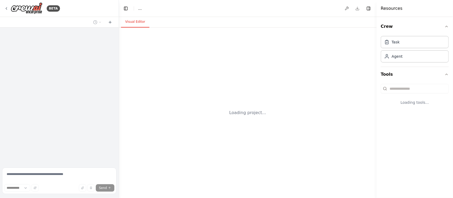
select select "****"
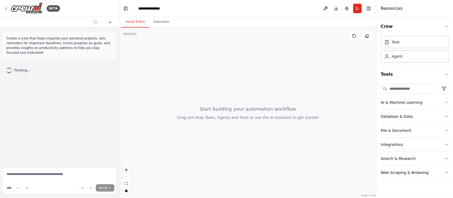
click at [250, 102] on div at bounding box center [247, 113] width 257 height 171
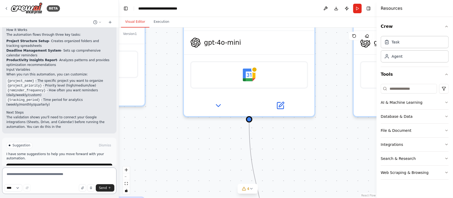
scroll to position [501, 0]
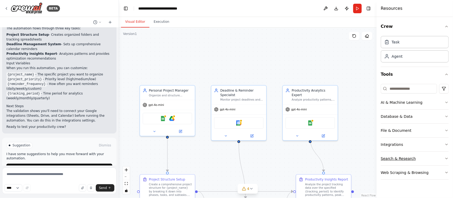
click at [422, 158] on button "Search & Research" at bounding box center [414, 159] width 68 height 14
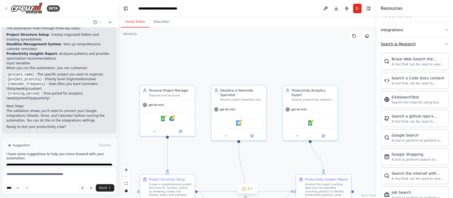
scroll to position [133, 0]
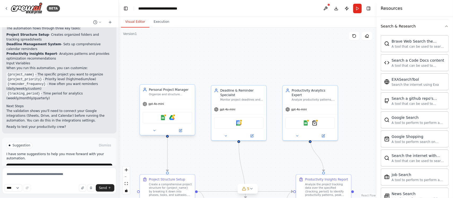
click at [178, 99] on div "gpt-4o-mini" at bounding box center [167, 104] width 55 height 10
click at [156, 105] on span "gpt-4o-mini" at bounding box center [156, 103] width 16 height 3
click at [154, 129] on icon at bounding box center [153, 130] width 3 height 3
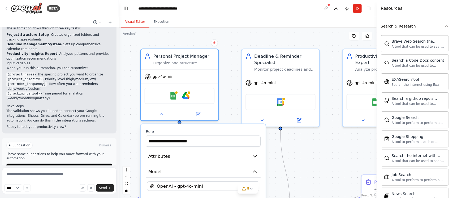
scroll to position [170, 0]
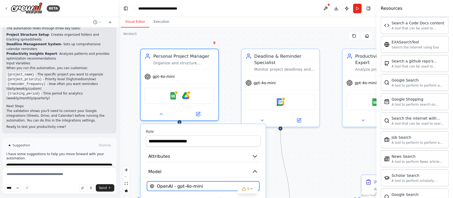
click at [212, 185] on div "OpenAI - gpt-4o-mini" at bounding box center [199, 186] width 99 height 6
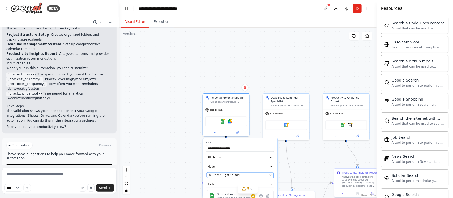
click at [223, 174] on span "OpenAI - gpt-4o-mini" at bounding box center [226, 176] width 28 height 4
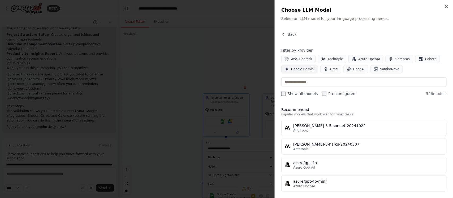
click at [301, 71] on span "Google Gemini" at bounding box center [303, 69] width 24 height 4
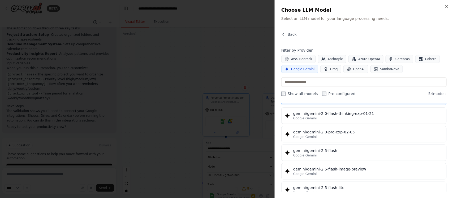
scroll to position [431, 0]
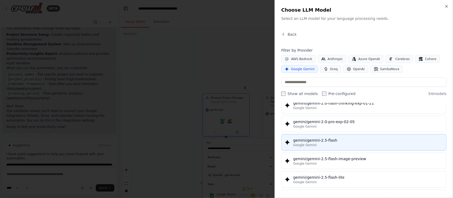
click at [352, 143] on div "gemini/gemini-2.5-flash" at bounding box center [368, 140] width 150 height 5
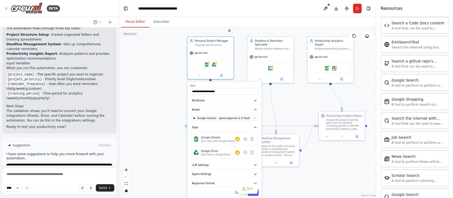
drag, startPoint x: 319, startPoint y: 167, endPoint x: 298, endPoint y: 88, distance: 81.3
click at [298, 88] on div ".deletable-edge-delete-btn { width: 20px; height: 20px; border: 0px solid #ffff…" at bounding box center [247, 113] width 257 height 171
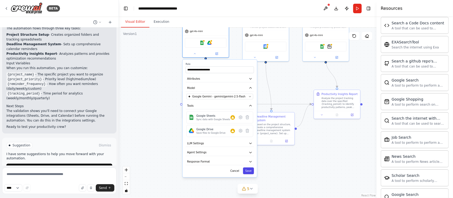
click at [248, 172] on button "Save" at bounding box center [248, 171] width 11 height 7
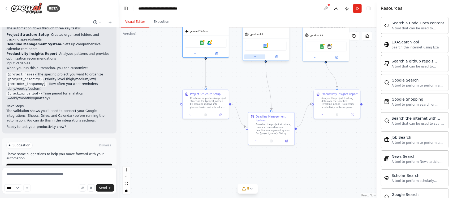
click at [251, 56] on button at bounding box center [254, 57] width 21 height 5
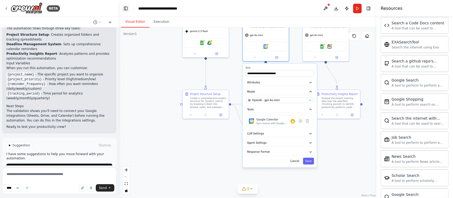
click at [126, 11] on button "Toggle Left Sidebar" at bounding box center [125, 8] width 7 height 7
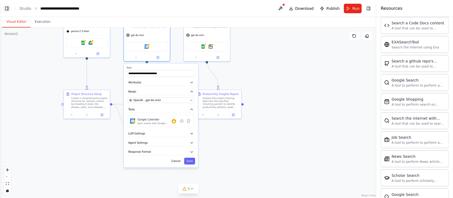
click at [5, 8] on button "Toggle Left Sidebar" at bounding box center [6, 8] width 7 height 7
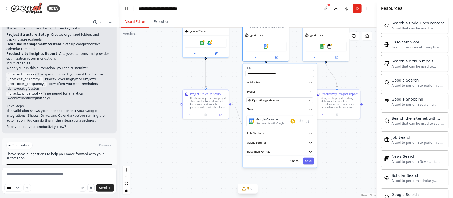
drag, startPoint x: 187, startPoint y: 177, endPoint x: 184, endPoint y: 174, distance: 4.3
click at [186, 177] on div ".deletable-edge-delete-btn { width: 20px; height: 20px; border: 0px solid #ffff…" at bounding box center [247, 113] width 257 height 171
click at [168, 9] on div "**********" at bounding box center [164, 8] width 52 height 5
click at [27, 6] on img at bounding box center [27, 8] width 32 height 12
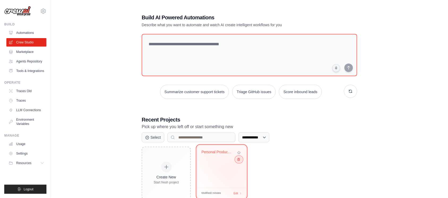
click at [238, 161] on icon at bounding box center [238, 159] width 3 height 3
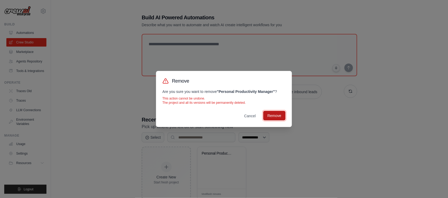
click at [276, 117] on button "Remove" at bounding box center [274, 116] width 22 height 10
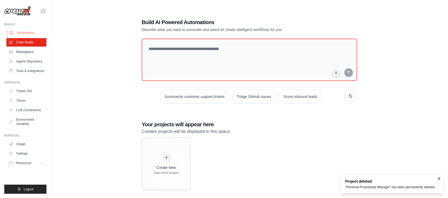
click at [28, 33] on link "Automations" at bounding box center [27, 33] width 40 height 8
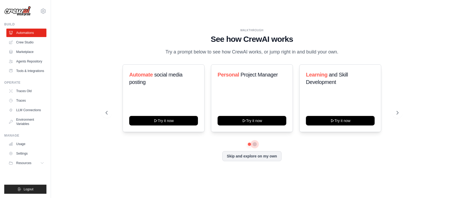
click at [254, 144] on button at bounding box center [254, 144] width 4 height 4
click at [250, 145] on button at bounding box center [249, 145] width 4 height 4
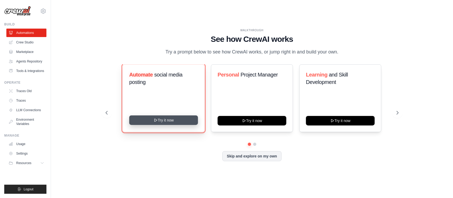
click at [155, 118] on button "Try it now" at bounding box center [163, 121] width 69 height 10
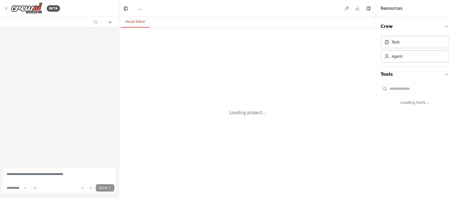
select select "****"
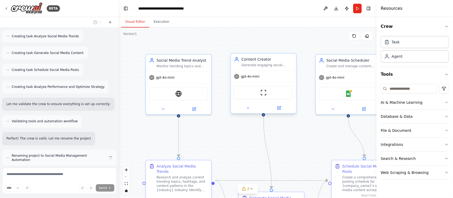
scroll to position [436, 0]
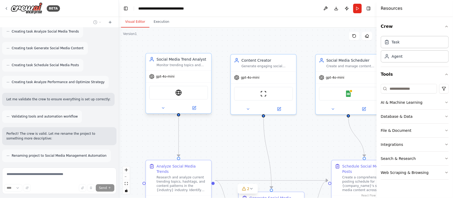
click at [165, 111] on div at bounding box center [178, 108] width 65 height 11
click at [161, 108] on icon at bounding box center [163, 108] width 4 height 4
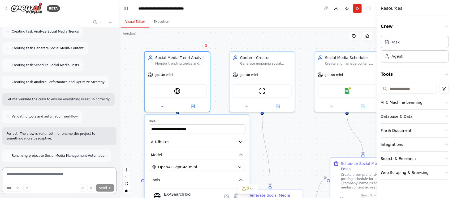
scroll to position [478, 0]
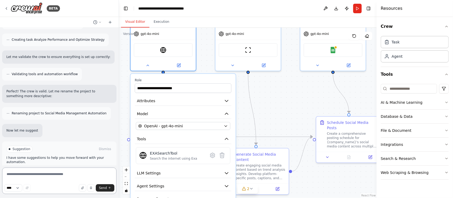
drag, startPoint x: 271, startPoint y: 146, endPoint x: 256, endPoint y: 101, distance: 47.1
click at [256, 101] on div ".deletable-edge-delete-btn { width: 20px; height: 20px; border: 0px solid #ffff…" at bounding box center [247, 113] width 257 height 171
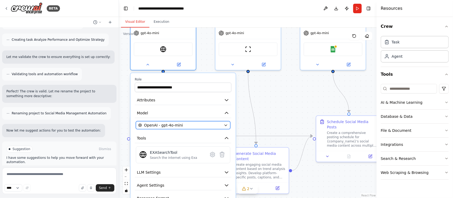
click at [179, 126] on span "OpenAI - gpt-4o-mini" at bounding box center [163, 125] width 39 height 5
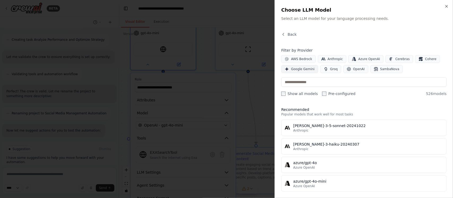
click at [304, 71] on span "Google Gemini" at bounding box center [303, 69] width 24 height 4
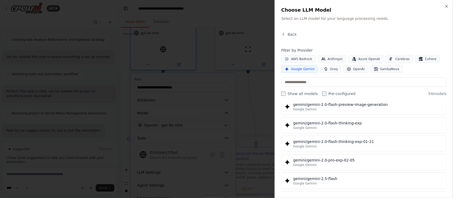
scroll to position [398, 0]
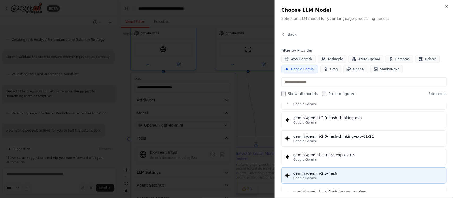
click at [333, 176] on div "gemini/gemini-2.5-flash" at bounding box center [368, 173] width 150 height 5
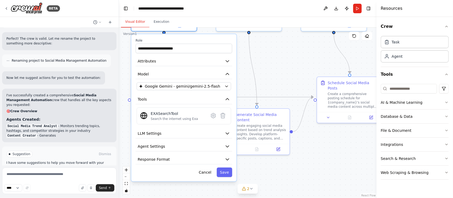
drag, startPoint x: 282, startPoint y: 95, endPoint x: 283, endPoint y: 45, distance: 50.1
click at [283, 46] on div ".deletable-edge-delete-btn { width: 20px; height: 20px; border: 0px solid #ffff…" at bounding box center [247, 113] width 257 height 171
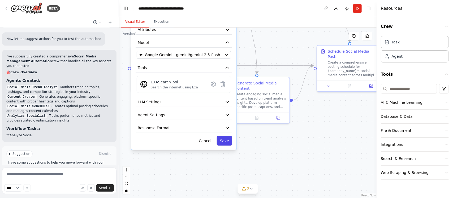
click at [229, 141] on button "Save" at bounding box center [224, 141] width 15 height 10
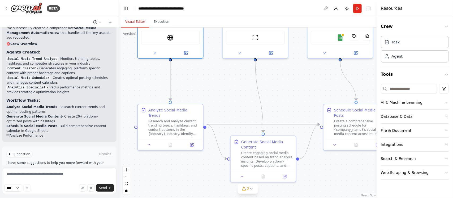
drag, startPoint x: 290, startPoint y: 49, endPoint x: 292, endPoint y: 109, distance: 60.3
click at [296, 108] on div ".deletable-edge-delete-btn { width: 20px; height: 20px; border: 0px solid #ffff…" at bounding box center [247, 113] width 257 height 171
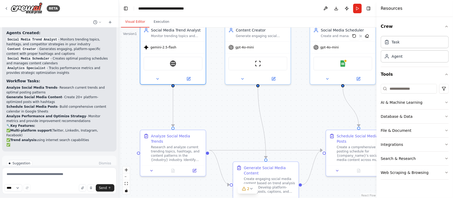
drag, startPoint x: 272, startPoint y: 91, endPoint x: 276, endPoint y: 132, distance: 40.5
click at [276, 132] on div ".deletable-edge-delete-btn { width: 20px; height: 20px; border: 0px solid #ffff…" at bounding box center [247, 113] width 257 height 171
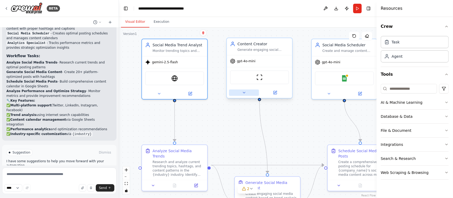
click at [239, 92] on button at bounding box center [244, 93] width 30 height 6
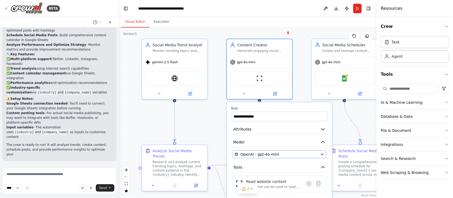
scroll to position [694, 0]
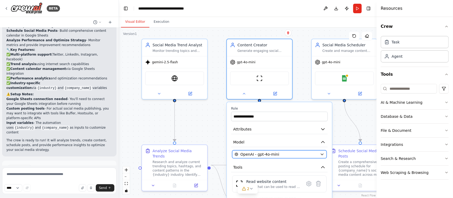
click at [267, 156] on span "OpenAI - gpt-4o-mini" at bounding box center [259, 154] width 39 height 5
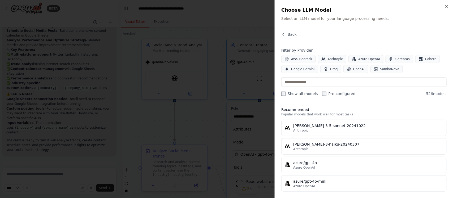
click at [264, 156] on div at bounding box center [226, 99] width 453 height 198
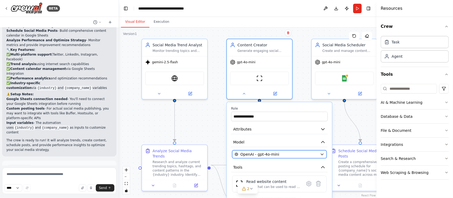
click at [260, 152] on span "OpenAI - gpt-4o-mini" at bounding box center [259, 154] width 39 height 5
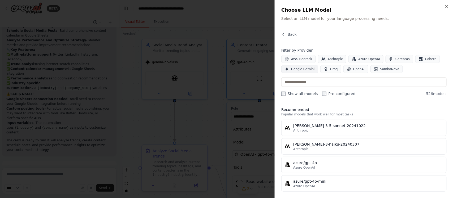
click at [296, 69] on span "Google Gemini" at bounding box center [303, 69] width 24 height 4
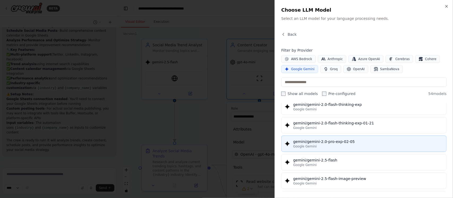
scroll to position [431, 0]
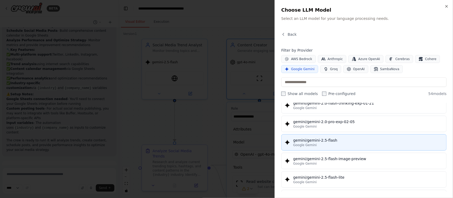
click at [338, 143] on div "gemini/gemini-2.5-flash" at bounding box center [368, 140] width 150 height 5
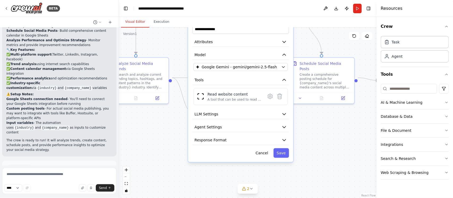
drag, startPoint x: 204, startPoint y: 127, endPoint x: 211, endPoint y: 78, distance: 49.5
click at [163, 33] on div ".deletable-edge-delete-btn { width: 20px; height: 20px; border: 0px solid #ffff…" at bounding box center [247, 113] width 257 height 171
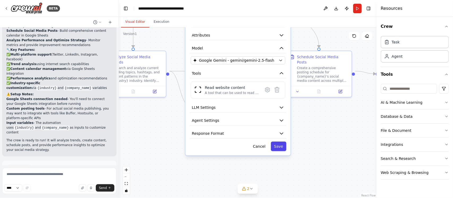
click at [282, 148] on button "Save" at bounding box center [278, 147] width 15 height 10
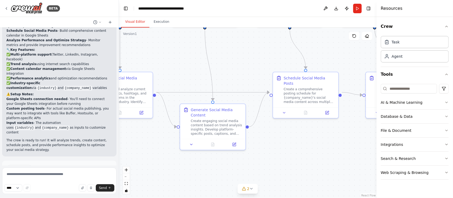
drag, startPoint x: 320, startPoint y: 147, endPoint x: 296, endPoint y: 212, distance: 70.0
click at [296, 198] on html "BETA Create a crew that schedules and publishes social media content across mul…" at bounding box center [226, 99] width 453 height 198
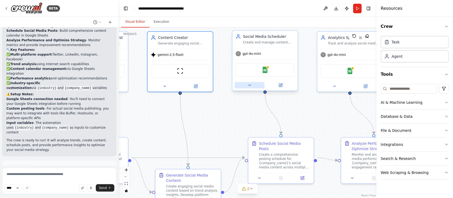
click at [246, 84] on button at bounding box center [249, 85] width 30 height 6
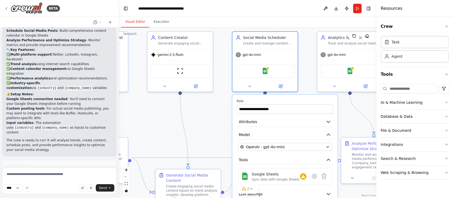
drag, startPoint x: 223, startPoint y: 137, endPoint x: 204, endPoint y: 100, distance: 42.2
click at [204, 100] on div ".deletable-edge-delete-btn { width: 20px; height: 20px; border: 0px solid #ffff…" at bounding box center [247, 113] width 257 height 171
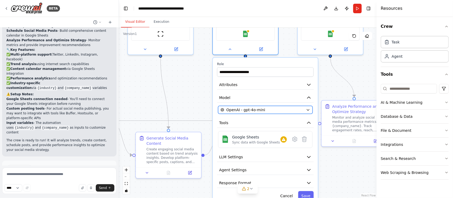
click at [275, 108] on div "OpenAI - gpt-4o-mini" at bounding box center [261, 109] width 83 height 5
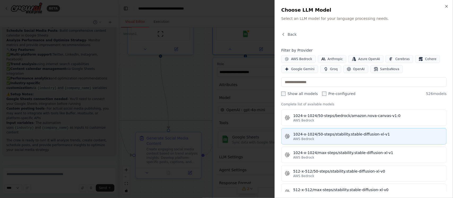
scroll to position [265, 0]
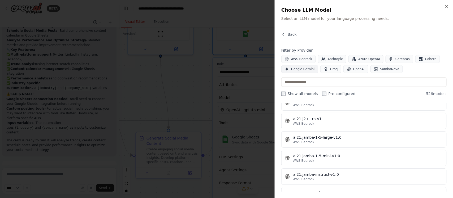
click at [304, 67] on span "Google Gemini" at bounding box center [303, 69] width 24 height 4
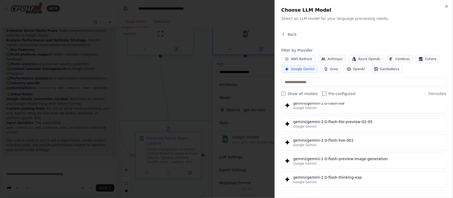
scroll to position [431, 0]
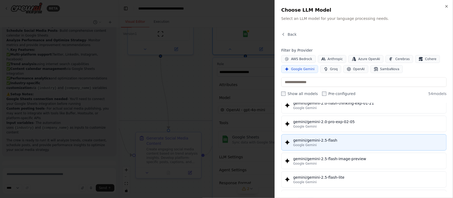
click at [349, 143] on div "gemini/gemini-2.5-flash" at bounding box center [368, 140] width 150 height 5
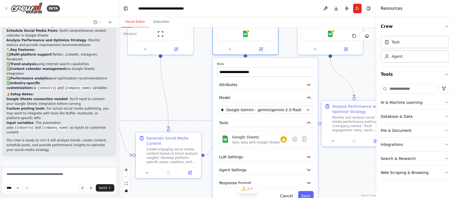
drag, startPoint x: 339, startPoint y: 167, endPoint x: 335, endPoint y: 141, distance: 26.3
click at [335, 141] on div ".deletable-edge-delete-btn { width: 20px; height: 20px; border: 0px solid #ffff…" at bounding box center [247, 113] width 257 height 171
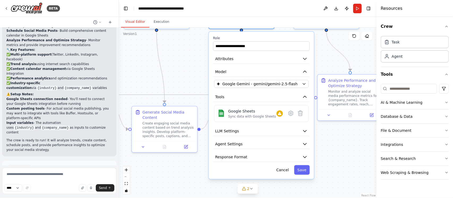
drag, startPoint x: 301, startPoint y: 170, endPoint x: 344, endPoint y: 141, distance: 51.1
click at [302, 169] on button "Save" at bounding box center [301, 170] width 15 height 10
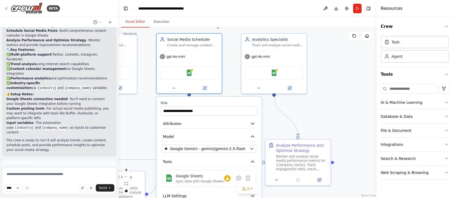
drag, startPoint x: 357, startPoint y: 134, endPoint x: 303, endPoint y: 200, distance: 84.8
click at [303, 198] on html "BETA Create a crew that schedules and publishes social media content across mul…" at bounding box center [226, 99] width 453 height 198
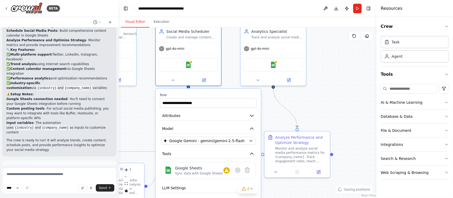
drag, startPoint x: 325, startPoint y: 97, endPoint x: 326, endPoint y: 44, distance: 53.3
click at [326, 44] on div ".deletable-edge-delete-btn { width: 20px; height: 20px; border: 0px solid #ffff…" at bounding box center [247, 113] width 257 height 171
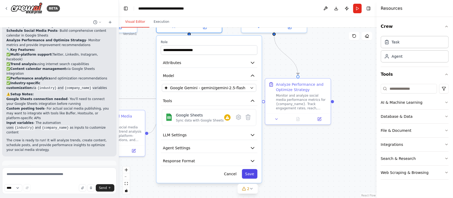
click at [255, 175] on button "Save" at bounding box center [249, 174] width 15 height 10
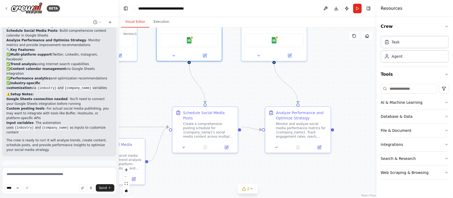
click at [330, 195] on div ".deletable-edge-delete-btn { width: 20px; height: 20px; border: 0px solid #ffff…" at bounding box center [247, 113] width 257 height 171
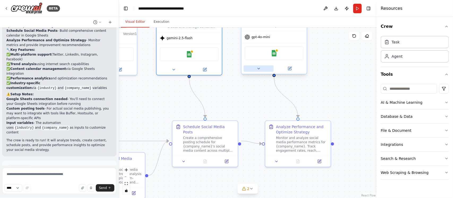
click at [259, 67] on icon at bounding box center [258, 69] width 4 height 4
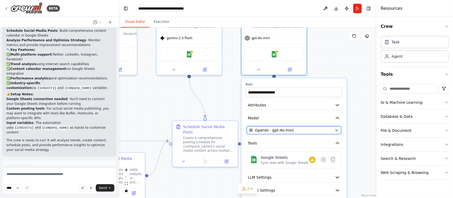
click at [273, 128] on span "OpenAI - gpt-4o-mini" at bounding box center [274, 130] width 39 height 5
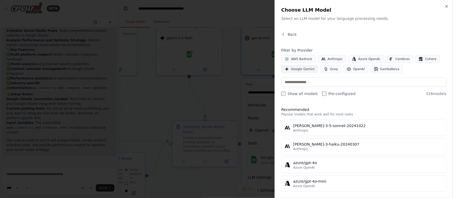
click at [307, 72] on button "Google Gemini" at bounding box center [299, 69] width 37 height 8
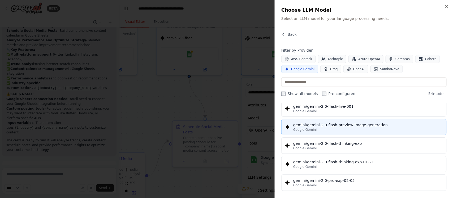
scroll to position [398, 0]
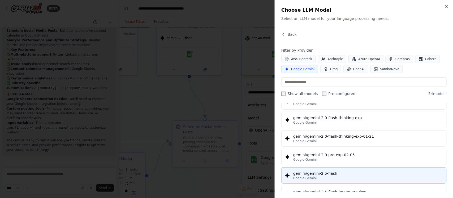
click at [348, 173] on button "gemini/gemini-2.5-flash Google Gemini" at bounding box center [363, 176] width 165 height 16
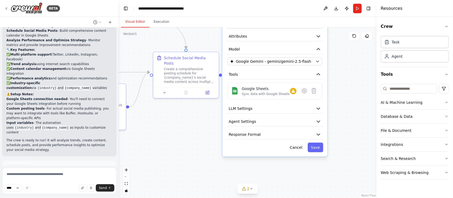
drag, startPoint x: 226, startPoint y: 101, endPoint x: 205, endPoint y: 26, distance: 78.0
click at [205, 27] on div "Visual Editor Execution Version 1 Show Tools Hide Agents .deletable-edge-delete…" at bounding box center [247, 107] width 257 height 181
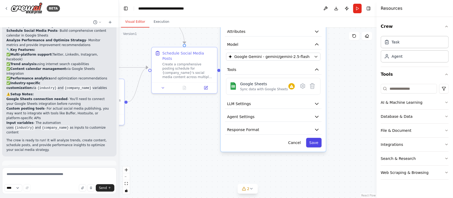
click at [317, 142] on button "Save" at bounding box center [313, 143] width 15 height 10
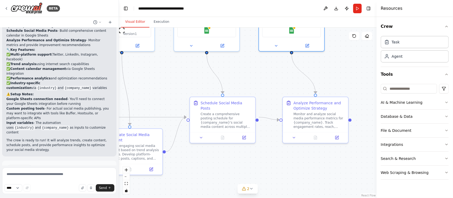
drag, startPoint x: 300, startPoint y: 153, endPoint x: 324, endPoint y: 178, distance: 34.9
click at [324, 178] on div ".deletable-edge-delete-btn { width: 20px; height: 20px; border: 0px solid #ffff…" at bounding box center [247, 113] width 257 height 171
click at [353, 7] on button "Run" at bounding box center [357, 9] width 8 height 10
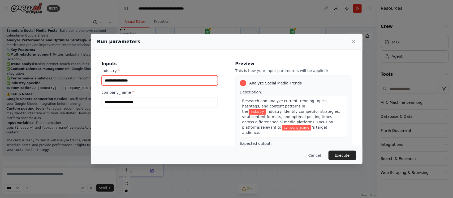
click at [155, 82] on input "industry *" at bounding box center [160, 81] width 116 height 10
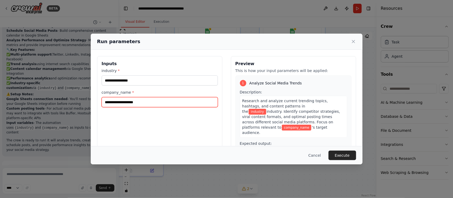
click at [151, 106] on input "company_name *" at bounding box center [160, 102] width 116 height 10
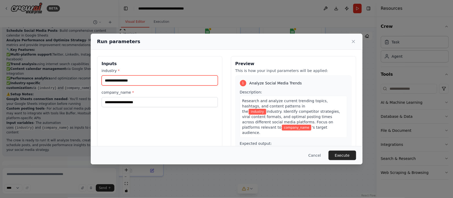
click at [156, 84] on input "industry *" at bounding box center [160, 81] width 116 height 10
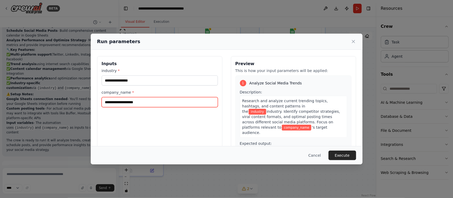
click at [145, 97] on input "company_name *" at bounding box center [160, 102] width 116 height 10
type input "********"
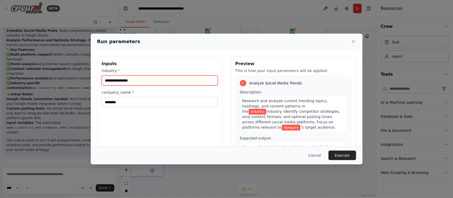
click at [156, 83] on input "industry *" at bounding box center [160, 81] width 116 height 10
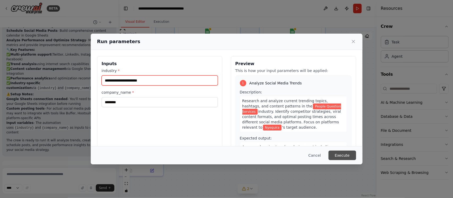
type input "**********"
click at [347, 155] on button "Execute" at bounding box center [342, 156] width 28 height 10
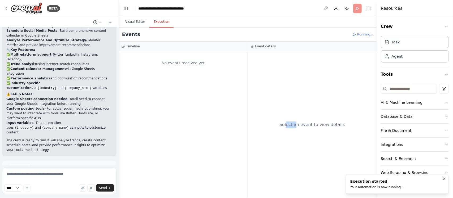
click at [289, 153] on div "Select an event to view details" at bounding box center [312, 124] width 129 height 147
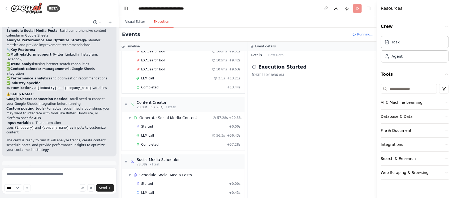
scroll to position [96, 0]
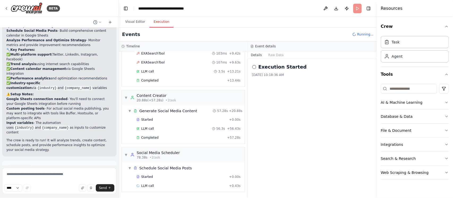
click at [292, 73] on div "9/26/2025, 10:18:36 AM" at bounding box center [312, 75] width 120 height 4
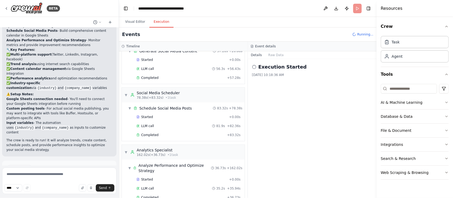
scroll to position [168, 0]
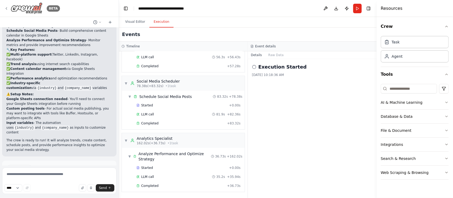
click at [37, 10] on img at bounding box center [27, 8] width 32 height 12
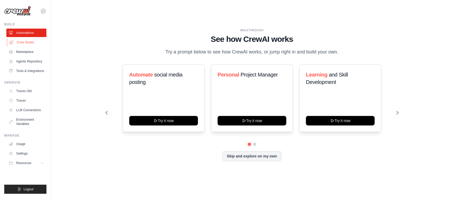
click at [29, 42] on link "Crew Studio" at bounding box center [27, 42] width 40 height 8
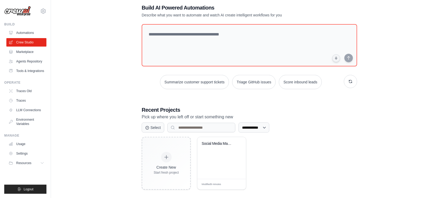
scroll to position [15, 0]
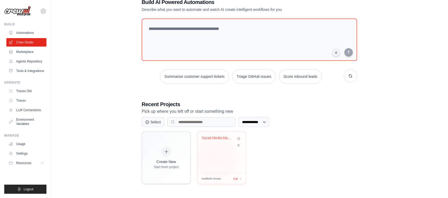
click at [216, 158] on div "Social Media Management Automation" at bounding box center [221, 153] width 49 height 42
click at [218, 142] on div "Social Media Management Automation" at bounding box center [221, 142] width 40 height 12
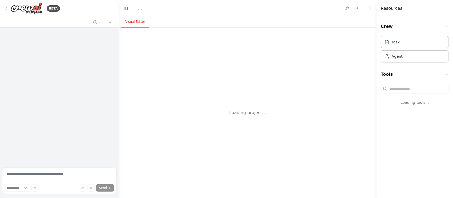
select select "****"
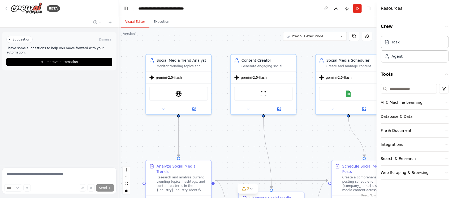
click at [31, 2] on div "BETA" at bounding box center [59, 8] width 119 height 17
click at [24, 6] on img at bounding box center [27, 8] width 32 height 12
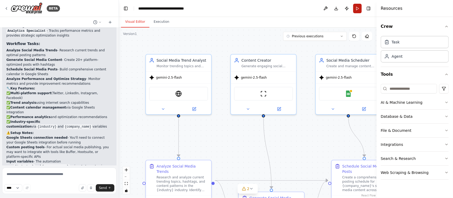
scroll to position [651, 0]
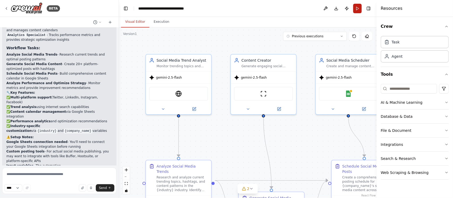
click at [359, 11] on button "Run" at bounding box center [357, 9] width 8 height 10
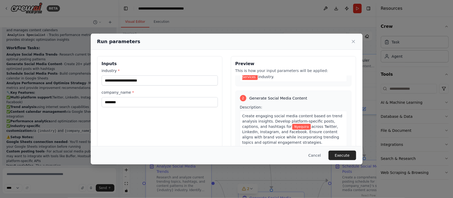
scroll to position [99, 0]
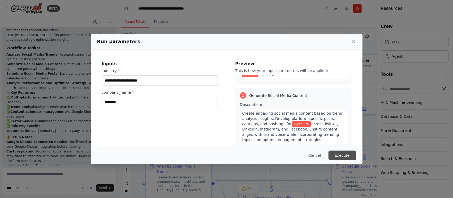
click at [343, 151] on button "Execute" at bounding box center [342, 156] width 28 height 10
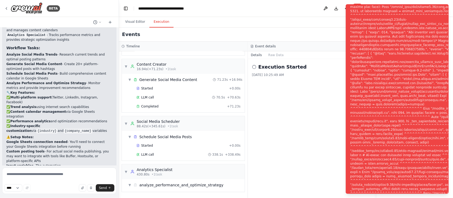
scroll to position [694, 0]
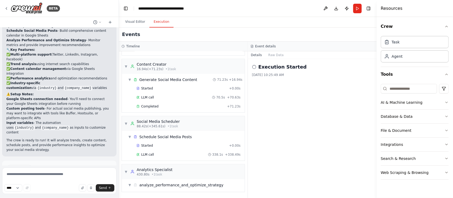
click at [72, 187] on button "Help fix error" at bounding box center [59, 191] width 106 height 8
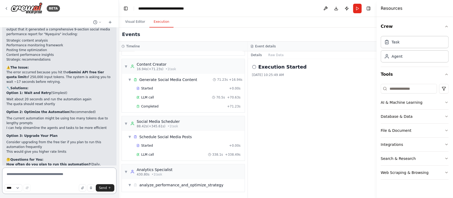
scroll to position [870, 0]
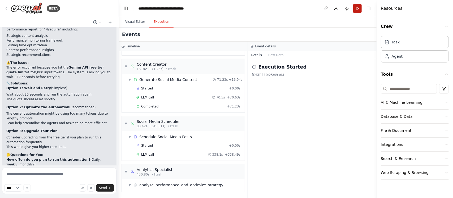
click at [354, 11] on button "Run" at bounding box center [357, 9] width 8 height 10
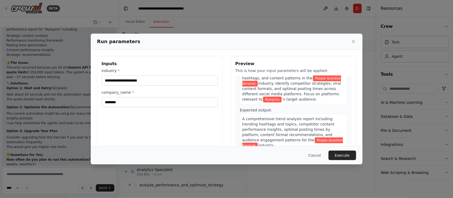
scroll to position [99, 0]
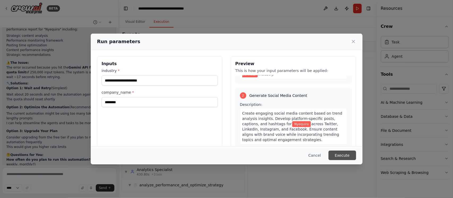
click at [334, 157] on button "Execute" at bounding box center [342, 156] width 28 height 10
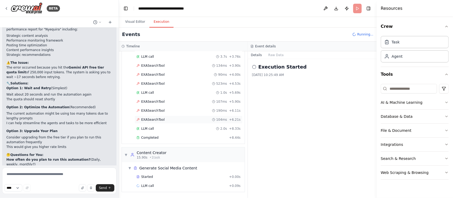
scroll to position [38, 0]
click at [402, 59] on div "Agent" at bounding box center [414, 56] width 68 height 12
click at [403, 56] on div "Agent" at bounding box center [414, 56] width 68 height 12
click at [303, 129] on div "Execution Started [DATE] 10:25:49 AM" at bounding box center [312, 128] width 129 height 139
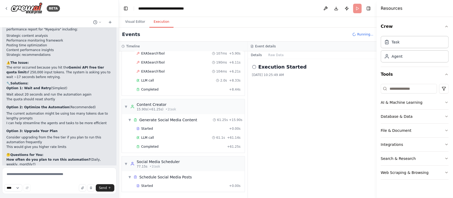
scroll to position [96, 0]
